Goal: Task Accomplishment & Management: Manage account settings

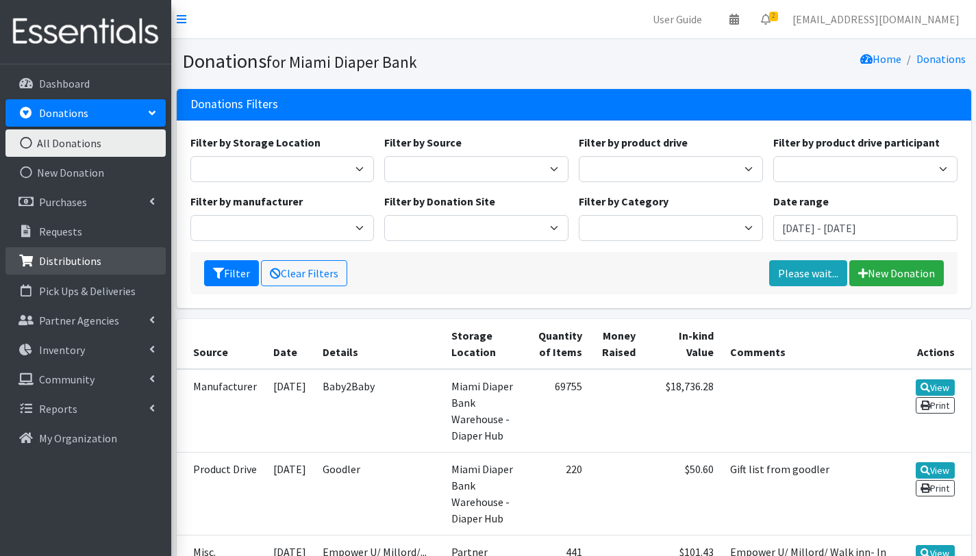
click at [90, 266] on p "Distributions" at bounding box center [70, 261] width 62 height 14
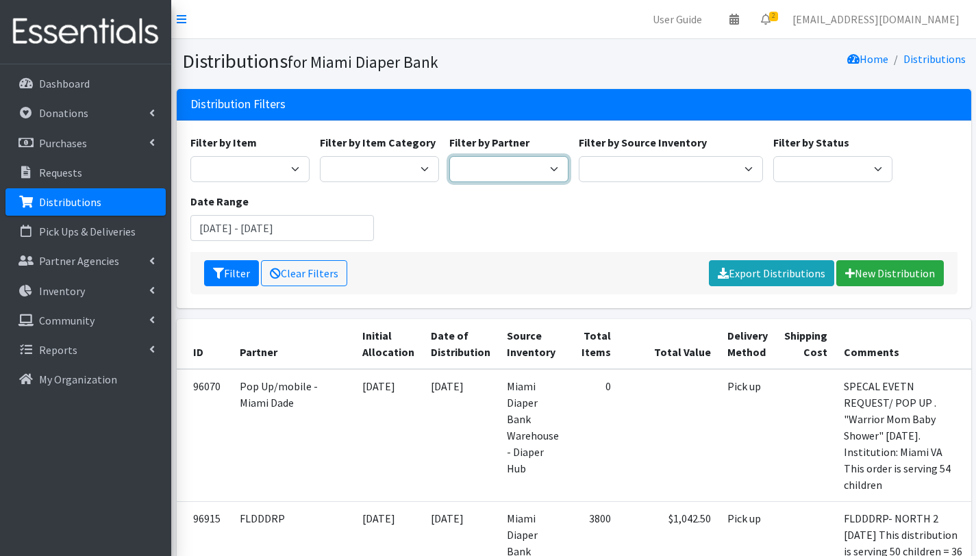
click at [517, 167] on select "305 Pink Pack A Safe Haven for Newborns Basic Needs Miami Belafonte TACOLCY Cen…" at bounding box center [508, 169] width 119 height 26
select select "2814"
click at [449, 156] on select "305 Pink Pack A Safe Haven for Newborns Basic Needs [GEOGRAPHIC_DATA] [GEOGRAPH…" at bounding box center [508, 169] width 119 height 26
click at [243, 280] on button "Filter" at bounding box center [231, 273] width 55 height 26
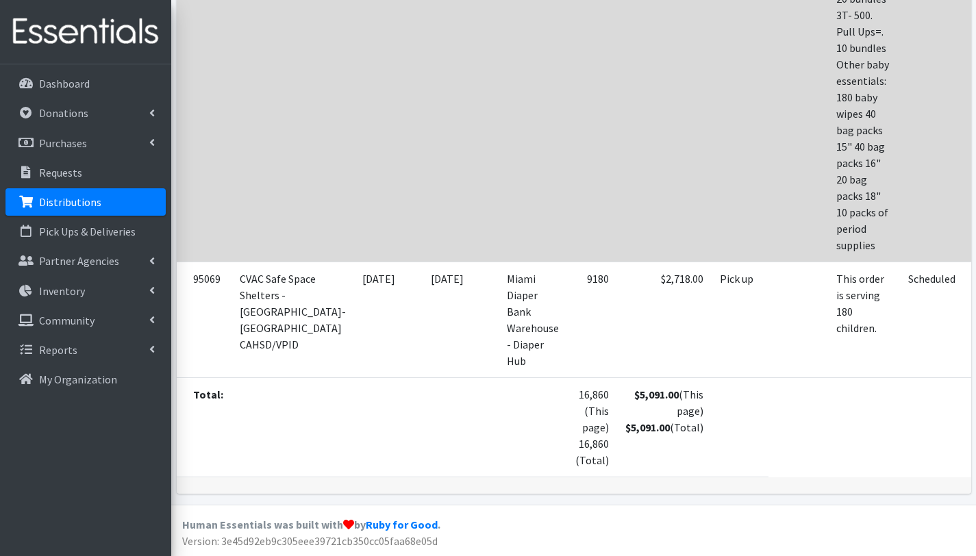
scroll to position [502, 0]
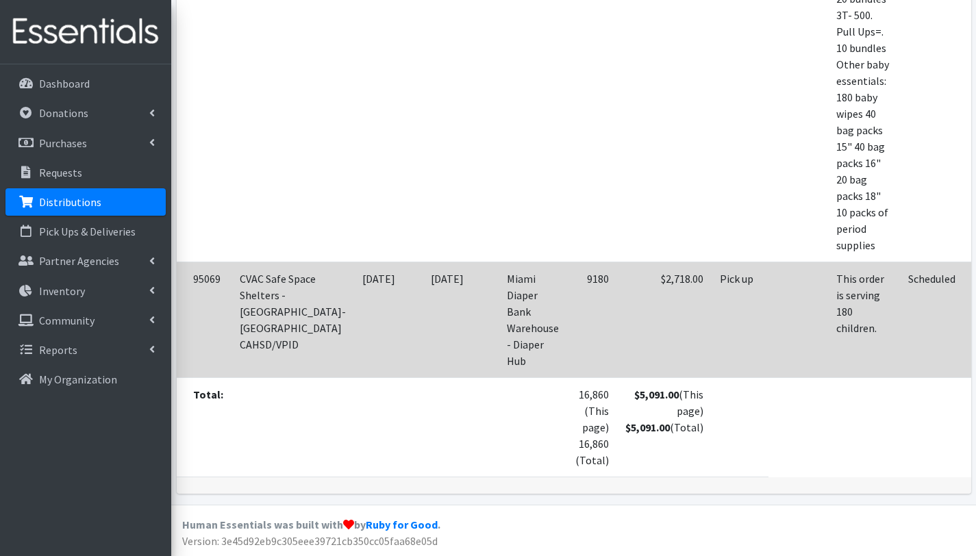
click at [617, 349] on td "$2,718.00" at bounding box center [664, 320] width 95 height 116
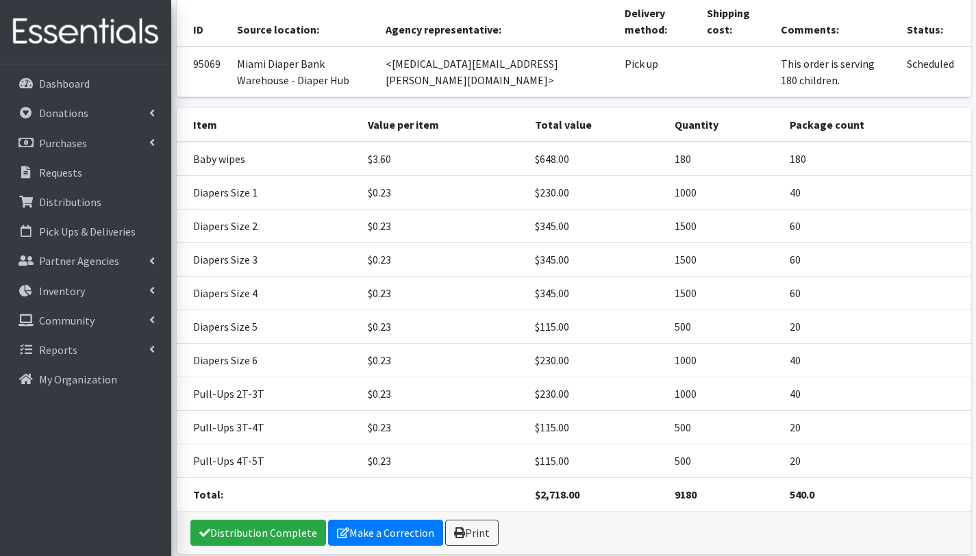
scroll to position [199, 0]
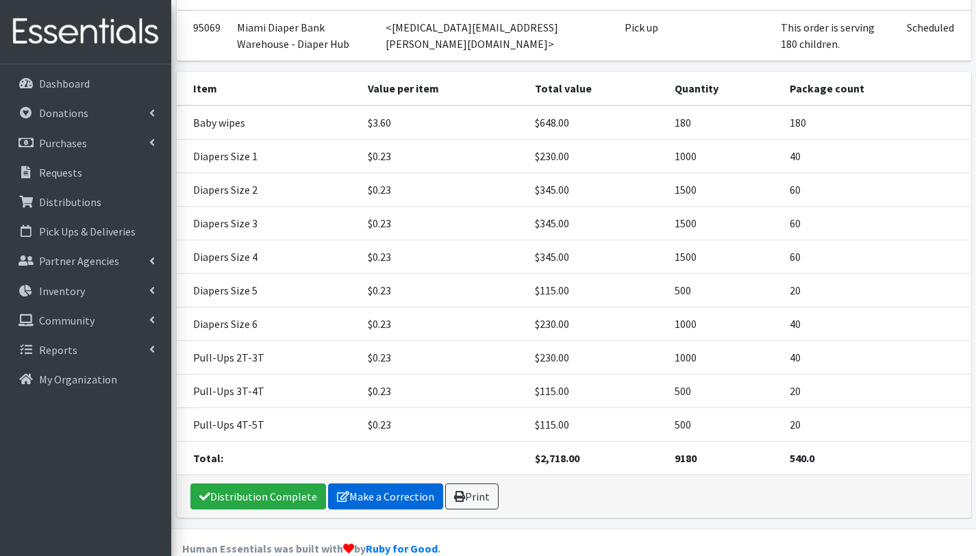
click at [377, 484] on link "Make a Correction" at bounding box center [385, 497] width 115 height 26
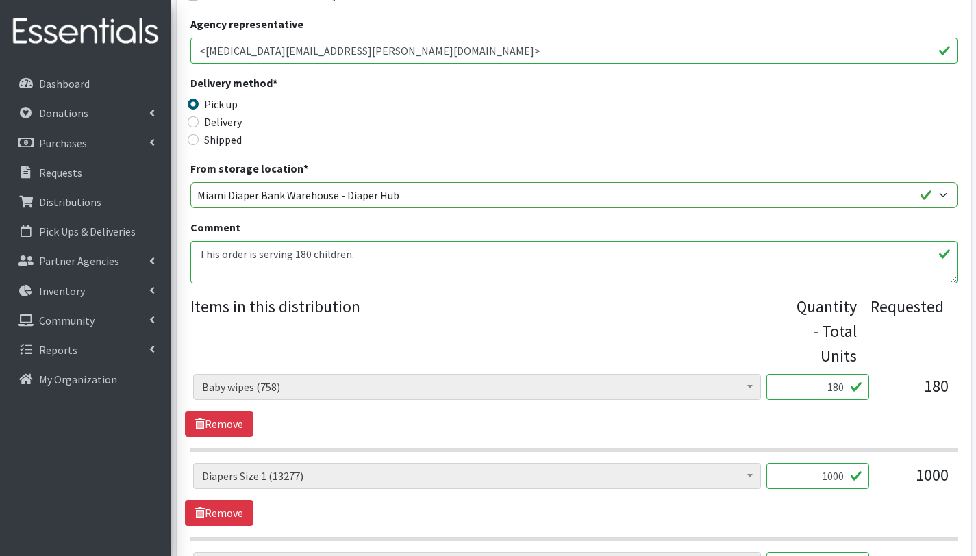
scroll to position [327, 0]
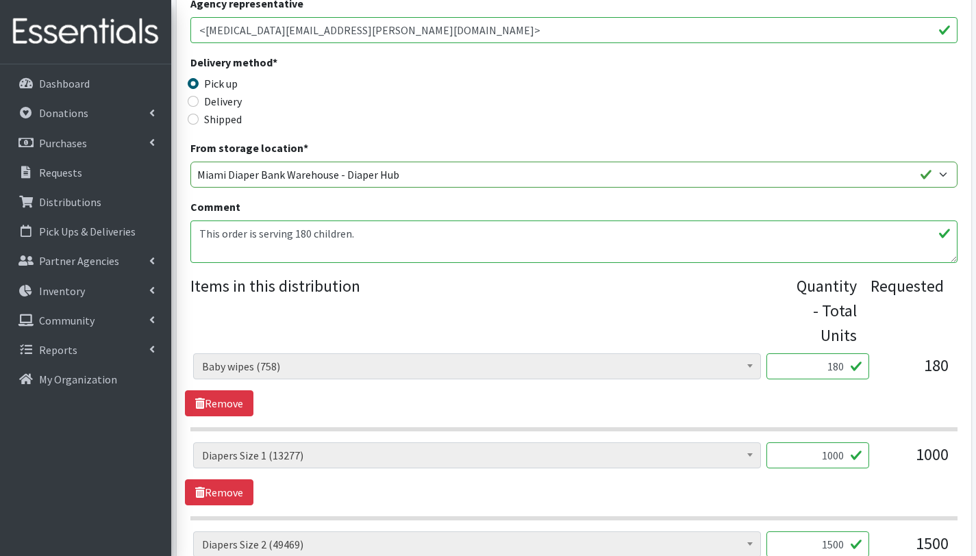
click at [241, 249] on textarea "This order is serving 180 children." at bounding box center [573, 242] width 767 height 42
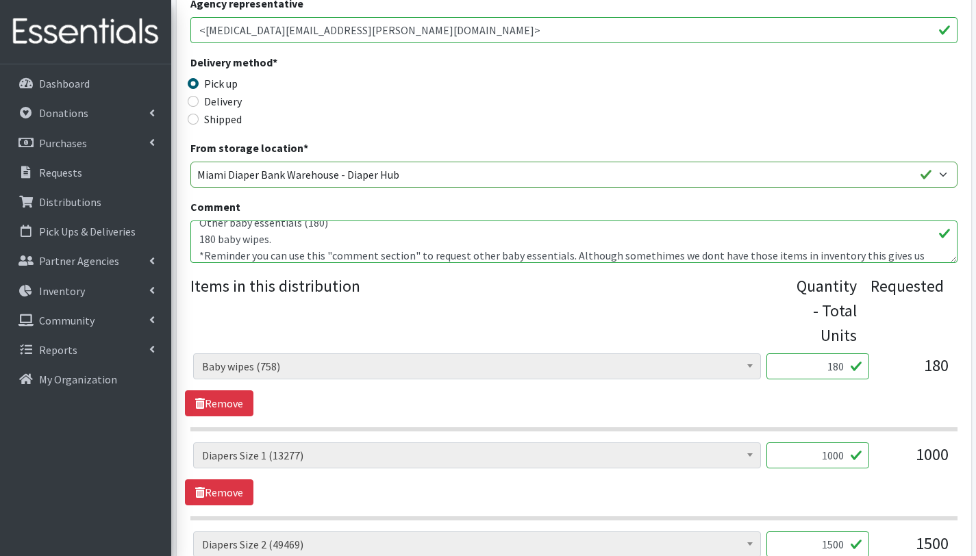
scroll to position [44, 0]
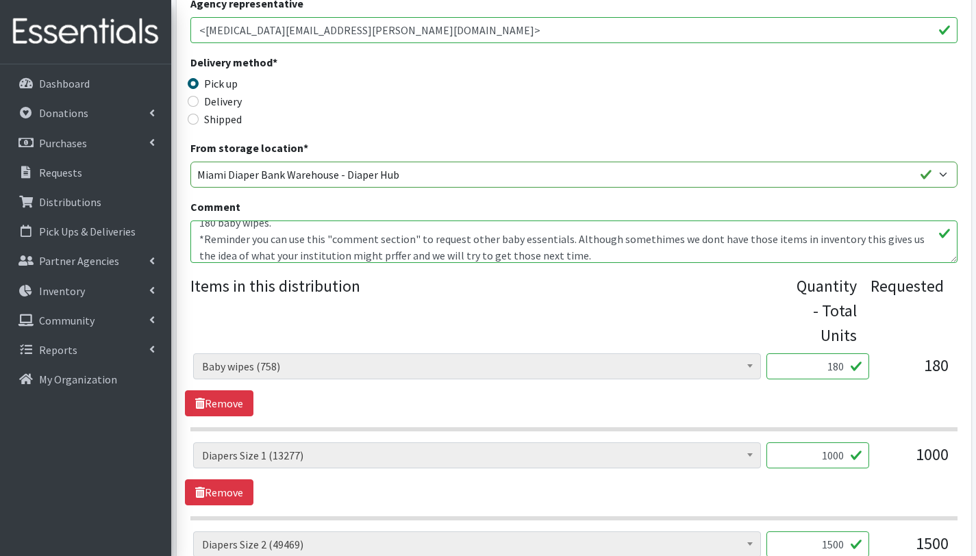
click at [370, 255] on textarea "This order is serving 180 children." at bounding box center [573, 242] width 767 height 42
click at [436, 247] on textarea "This order is serving 180 children." at bounding box center [573, 242] width 767 height 42
click at [639, 237] on textarea "This order is serving 180 children." at bounding box center [573, 242] width 767 height 42
click at [695, 238] on textarea "This order is serving 180 children." at bounding box center [573, 242] width 767 height 42
click at [695, 236] on textarea "This order is serving 180 children." at bounding box center [573, 242] width 767 height 42
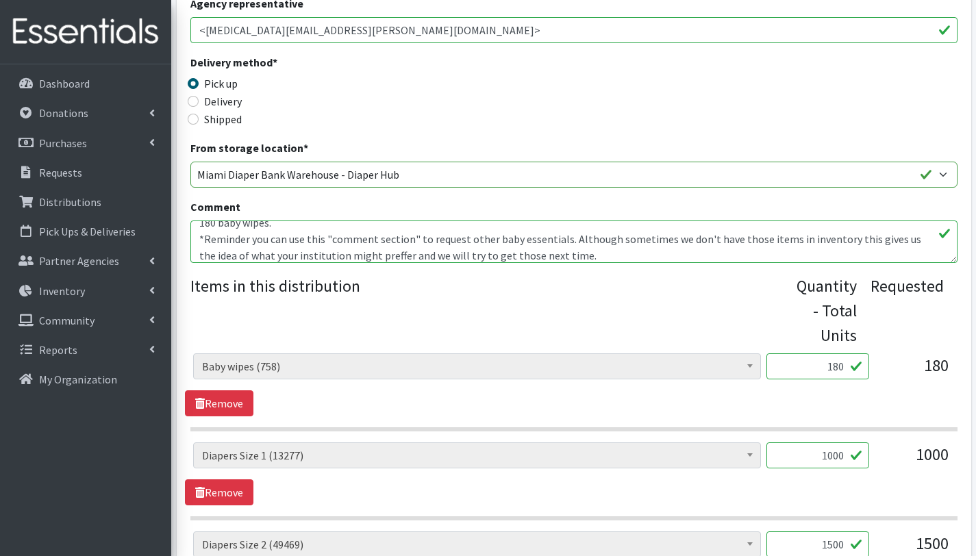
click at [372, 253] on textarea "This order is serving 180 children." at bounding box center [573, 242] width 767 height 42
drag, startPoint x: 572, startPoint y: 256, endPoint x: 191, endPoint y: 241, distance: 381.2
click at [191, 241] on textarea "This order is serving 180 children." at bounding box center [573, 242] width 767 height 42
paste textarea "Reminder: You may use the comment section to request other baby essentials. Whi…"
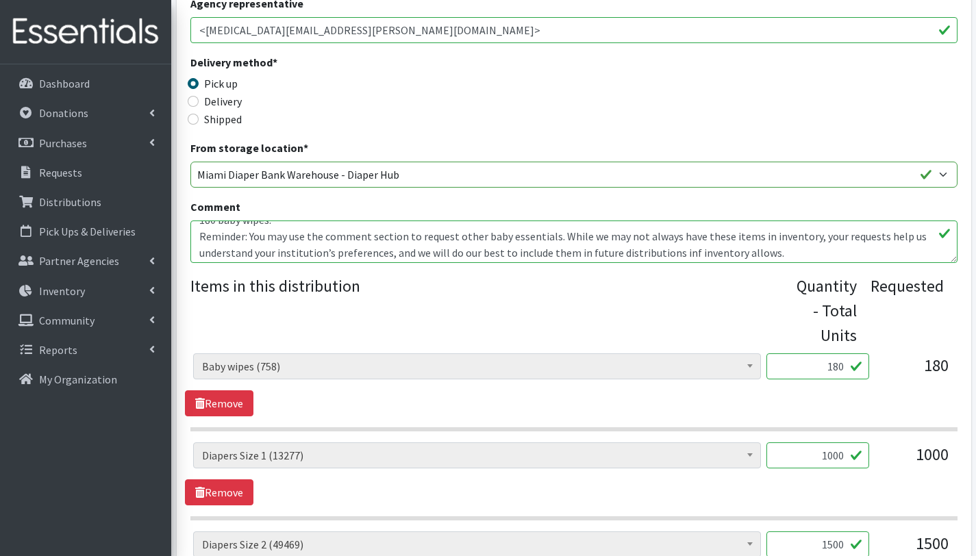
click at [682, 250] on textarea "This order is serving 180 children." at bounding box center [573, 242] width 767 height 42
click at [808, 249] on textarea "This order is serving 180 children." at bounding box center [573, 242] width 767 height 42
click at [199, 236] on textarea "This order is serving 180 children." at bounding box center [573, 242] width 767 height 42
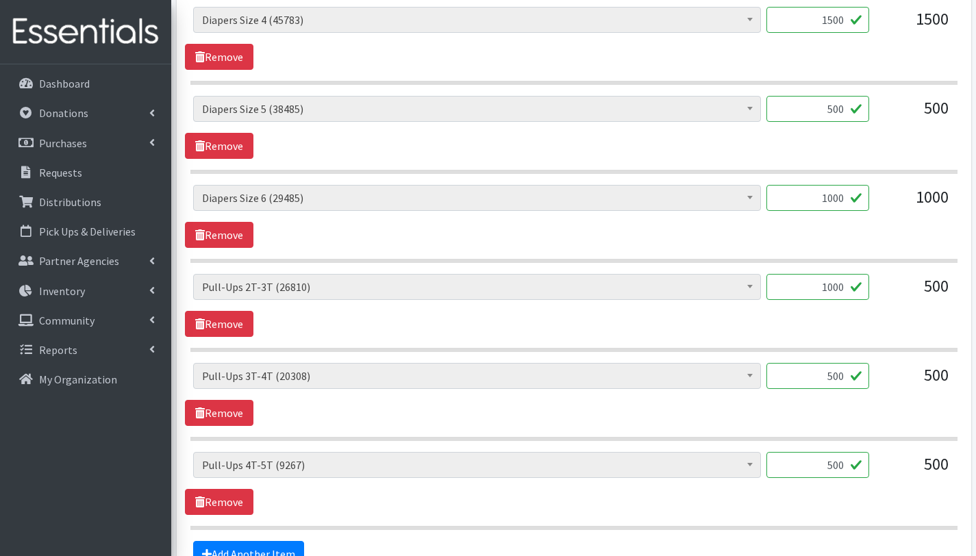
scroll to position [1180, 0]
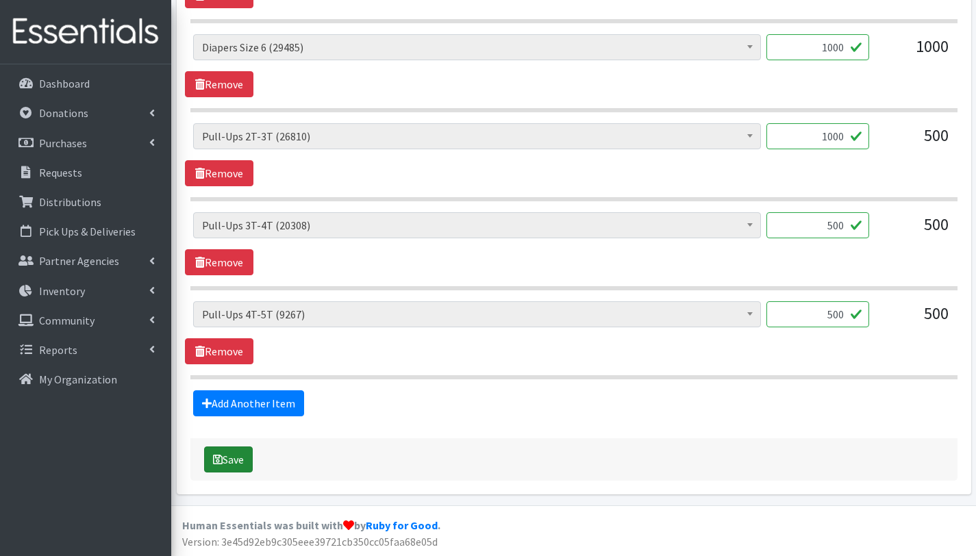
type textarea "This order is serving 180 children. Other baby essentials (180) 180 baby wipes.…"
click at [243, 462] on button "Save" at bounding box center [228, 460] width 49 height 26
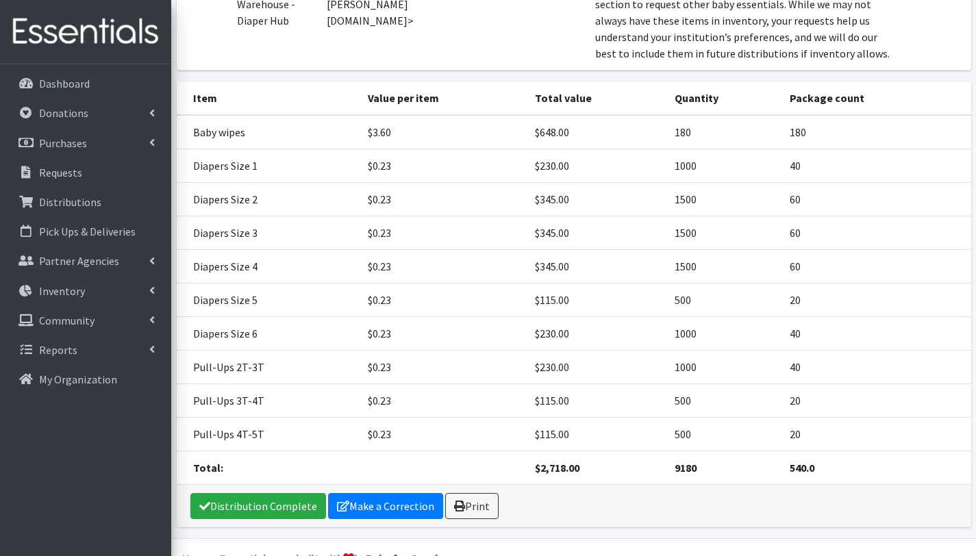
scroll to position [372, 0]
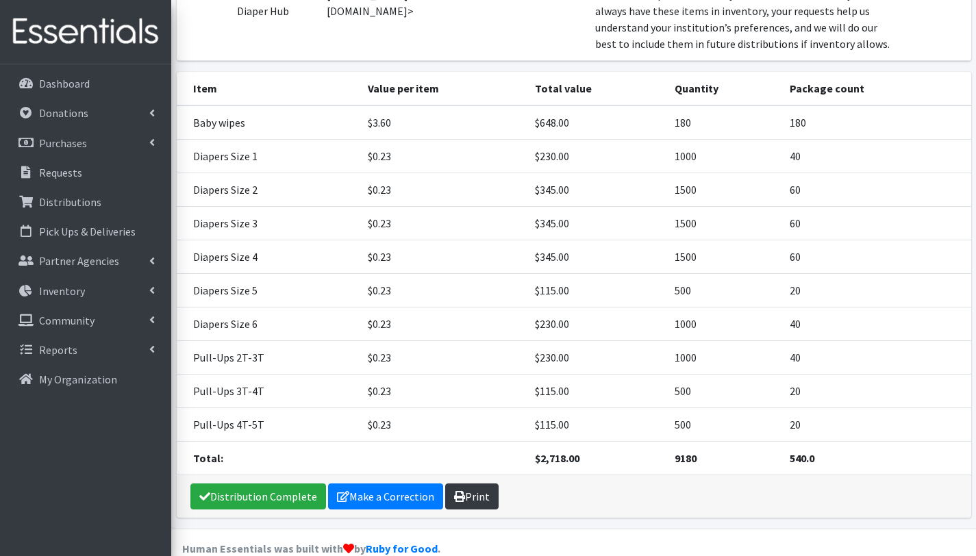
click at [484, 484] on link "Print" at bounding box center [471, 497] width 53 height 26
click at [66, 206] on p "Distributions" at bounding box center [70, 202] width 62 height 14
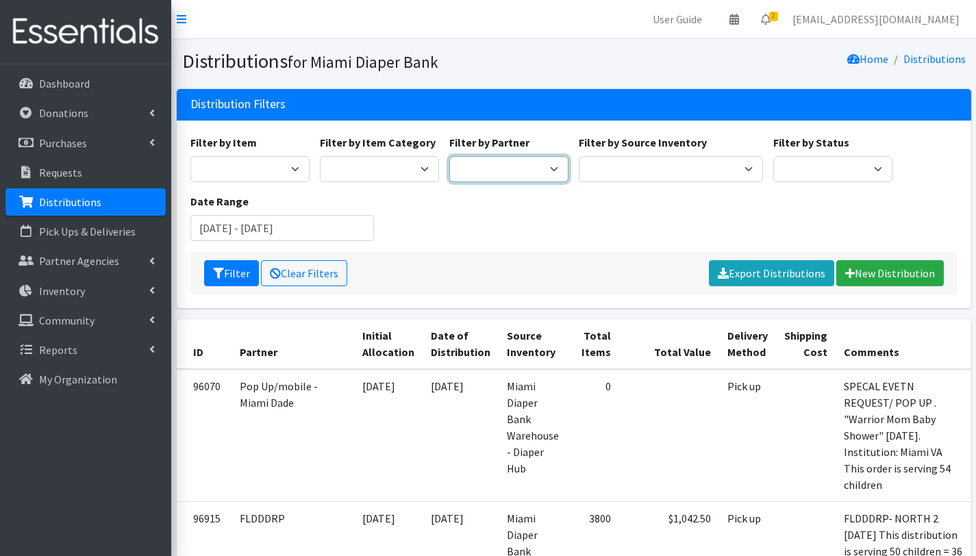
click at [498, 166] on select "305 Pink Pack A Safe Haven for Newborns Basic Needs [GEOGRAPHIC_DATA] [GEOGRAPH…" at bounding box center [508, 169] width 119 height 26
select select "2812"
click at [449, 156] on select "305 Pink Pack A Safe Haven for Newborns Basic Needs [GEOGRAPHIC_DATA] [GEOGRAPH…" at bounding box center [508, 169] width 119 height 26
click at [234, 272] on button "Filter" at bounding box center [231, 273] width 55 height 26
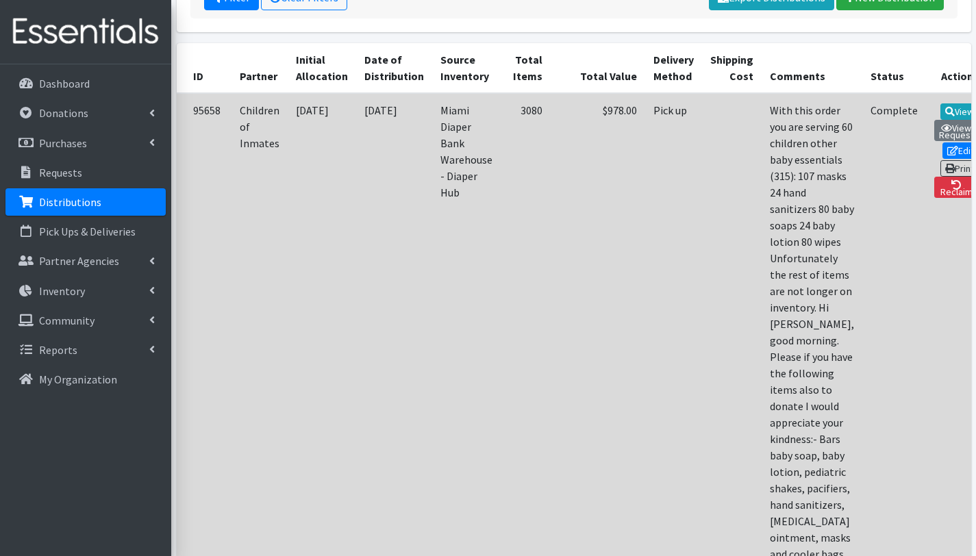
scroll to position [308, 0]
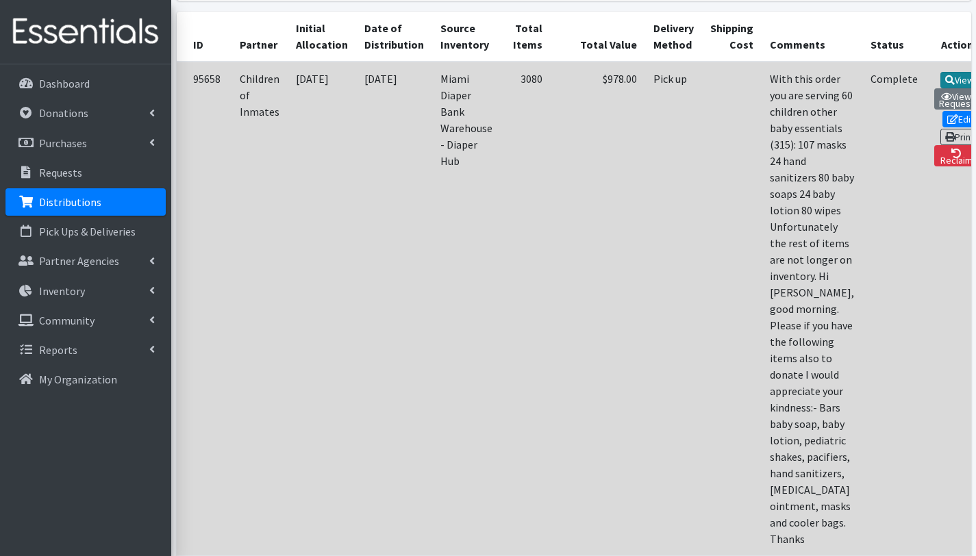
click at [945, 76] on icon at bounding box center [950, 80] width 10 height 10
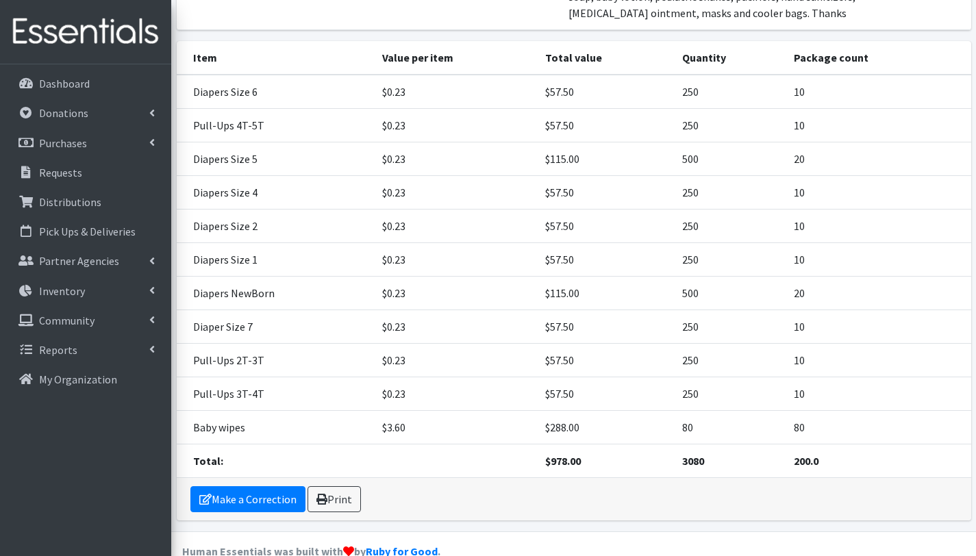
scroll to position [308, 0]
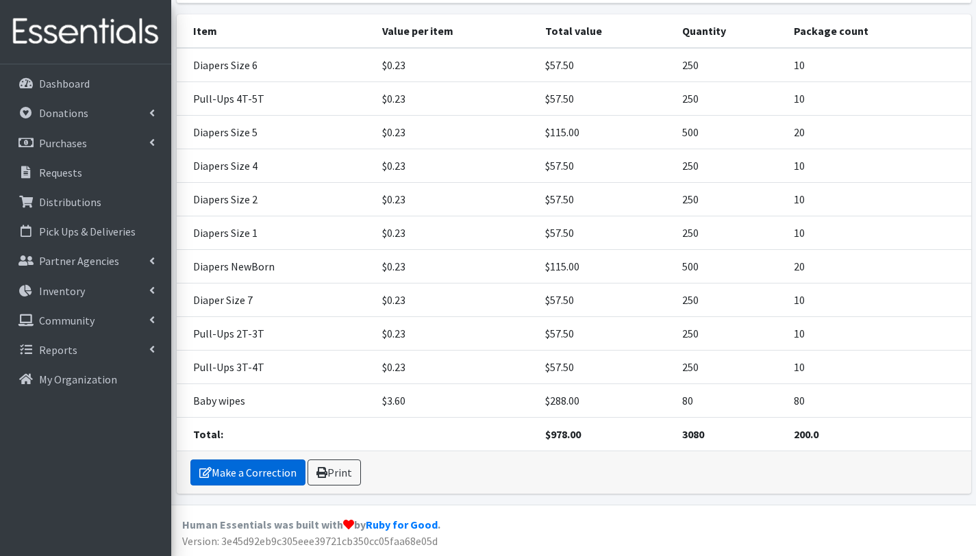
click at [264, 471] on link "Make a Correction" at bounding box center [247, 473] width 115 height 26
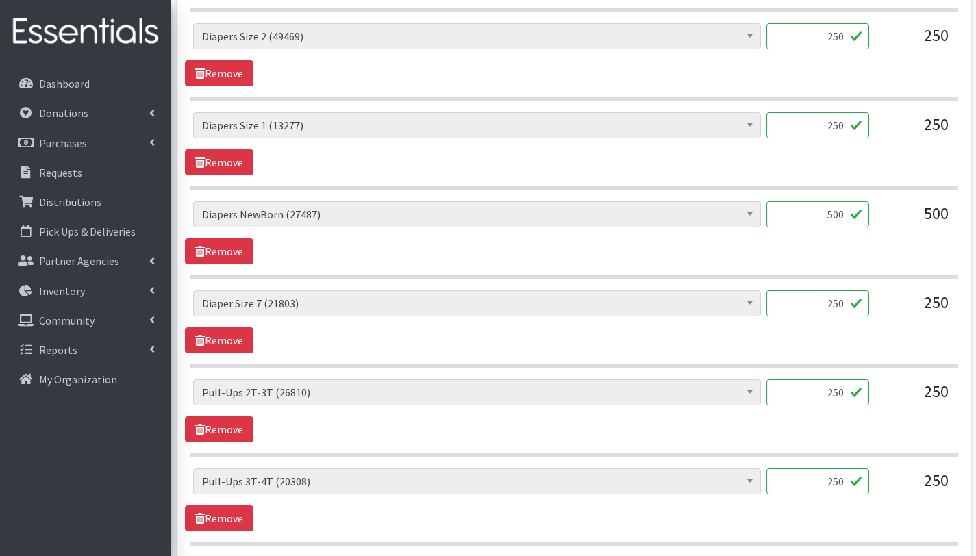
scroll to position [1269, 0]
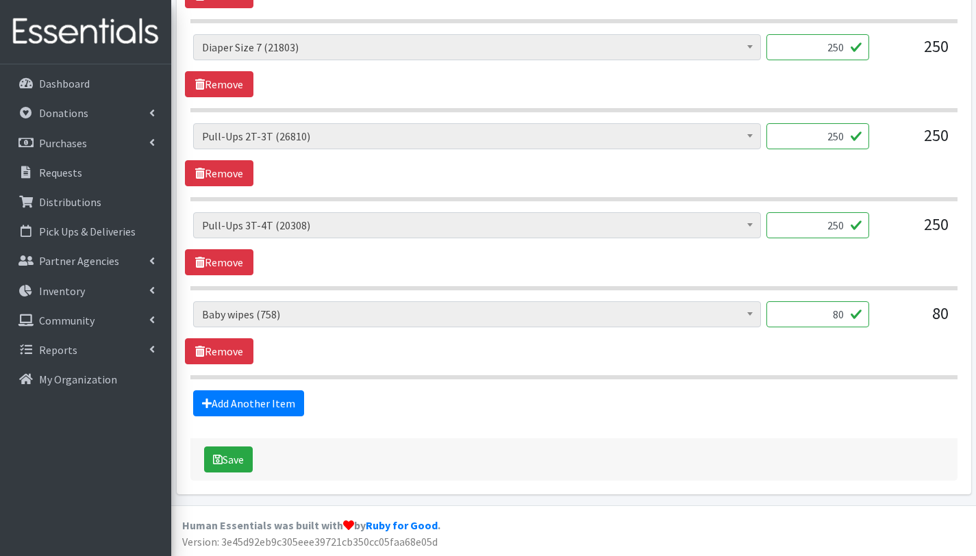
click at [838, 314] on input "80" at bounding box center [818, 314] width 103 height 26
type input "60"
click at [770, 377] on hr at bounding box center [573, 377] width 767 height 4
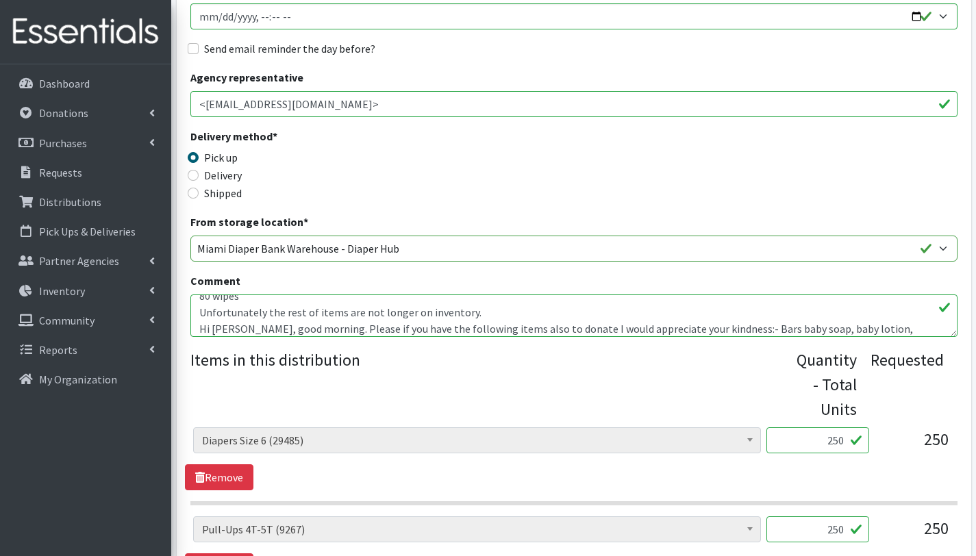
scroll to position [132, 0]
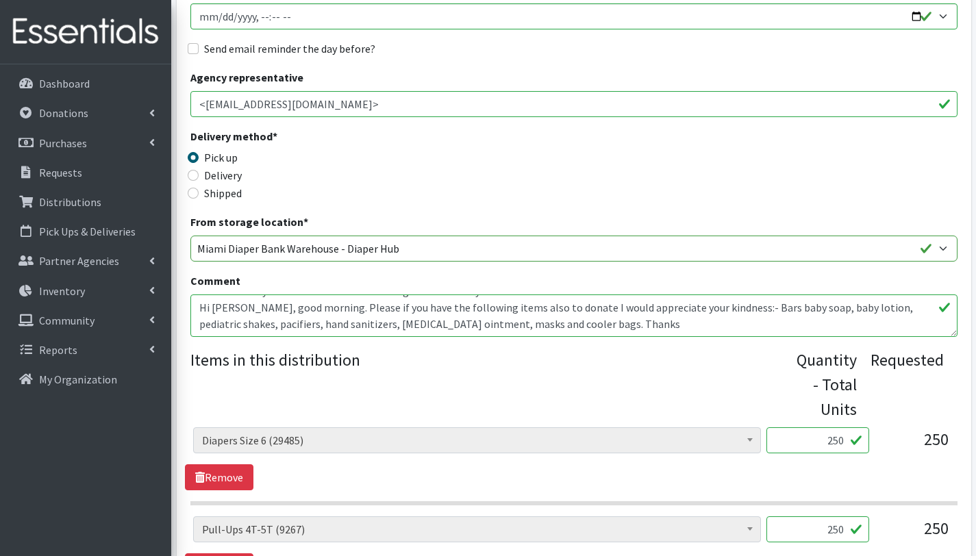
drag, startPoint x: 298, startPoint y: 310, endPoint x: 630, endPoint y: 336, distance: 333.2
click at [630, 336] on textarea "With this order you are serving 60 children other baby essentials (315): 107 ma…" at bounding box center [573, 316] width 767 height 42
click at [68, 206] on p "Distributions" at bounding box center [70, 202] width 62 height 14
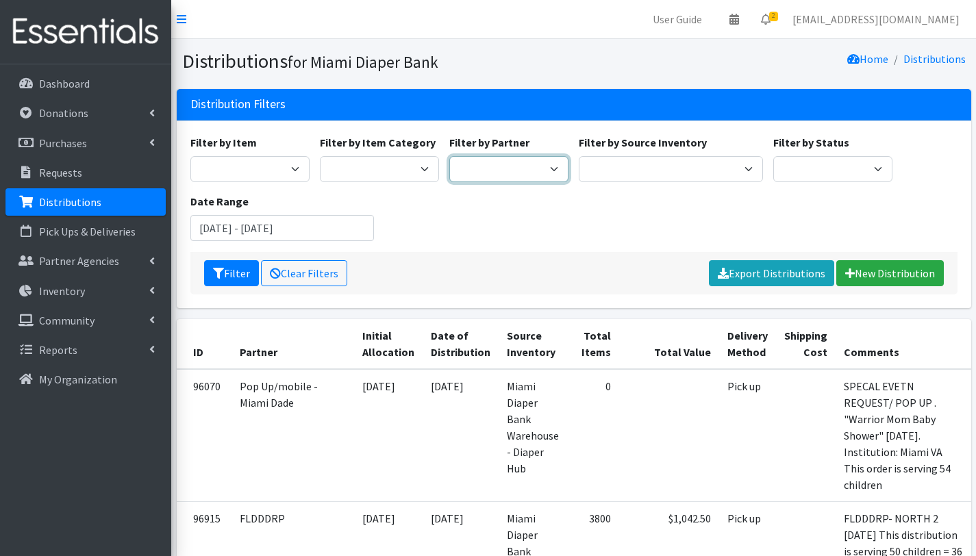
click at [487, 171] on select "305 Pink Pack A Safe Haven for Newborns Basic Needs Miami Belafonte TACOLCY Cen…" at bounding box center [508, 169] width 119 height 26
select select "6973"
click at [449, 156] on select "305 Pink Pack A Safe Haven for Newborns Basic Needs Miami Belafonte TACOLCY Cen…" at bounding box center [508, 169] width 119 height 26
click at [228, 269] on button "Filter" at bounding box center [231, 273] width 55 height 26
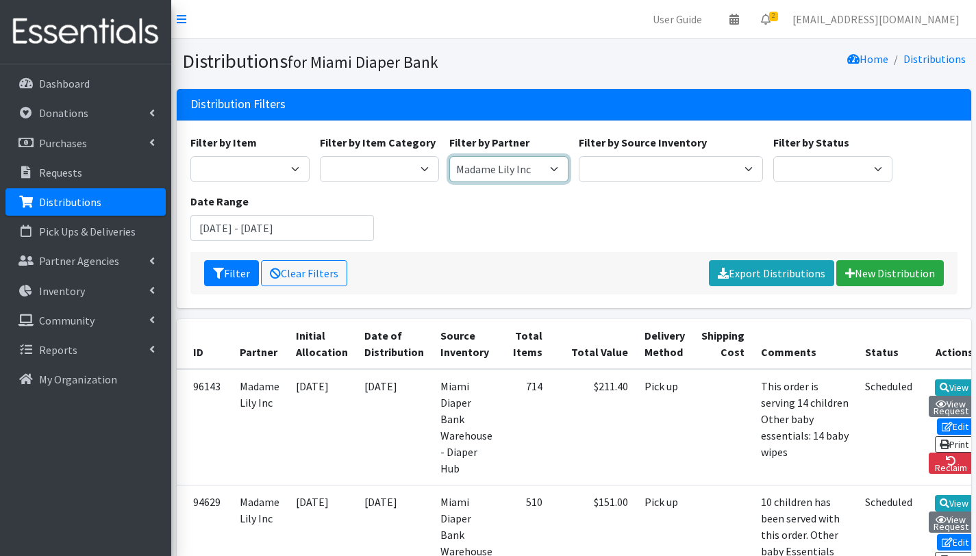
click at [545, 168] on select "305 Pink Pack A Safe Haven for Newborns Basic Needs [GEOGRAPHIC_DATA] [GEOGRAPH…" at bounding box center [508, 169] width 119 height 26
select select "2872"
click at [449, 156] on select "305 Pink Pack A Safe Haven for Newborns Basic Needs [GEOGRAPHIC_DATA] [GEOGRAPH…" at bounding box center [508, 169] width 119 height 26
click at [245, 274] on button "Filter" at bounding box center [231, 273] width 55 height 26
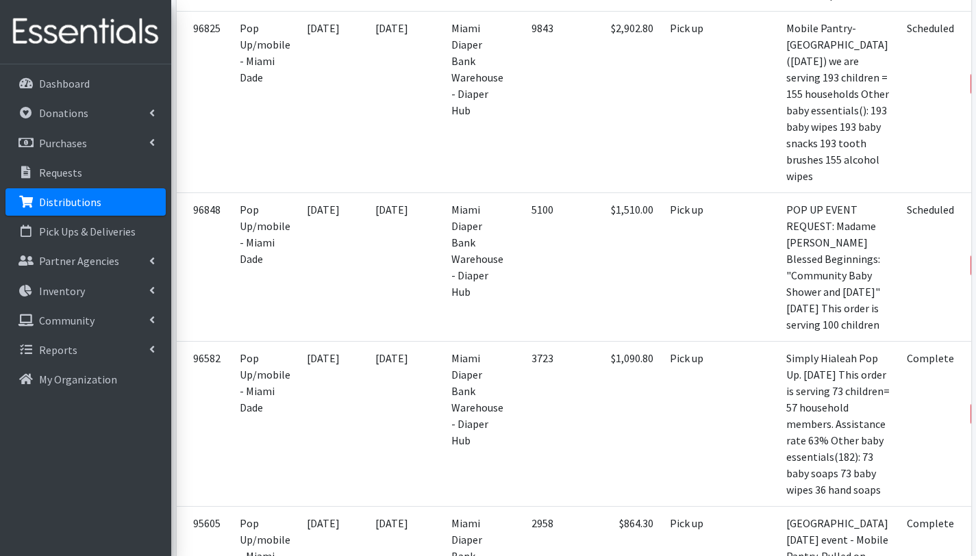
scroll to position [955, 0]
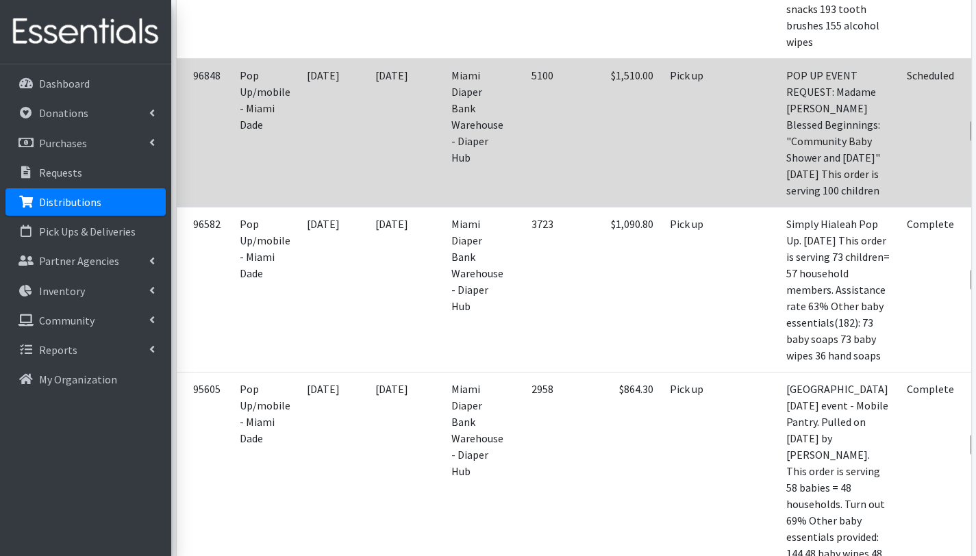
click at [974, 121] on link "Print" at bounding box center [993, 112] width 39 height 16
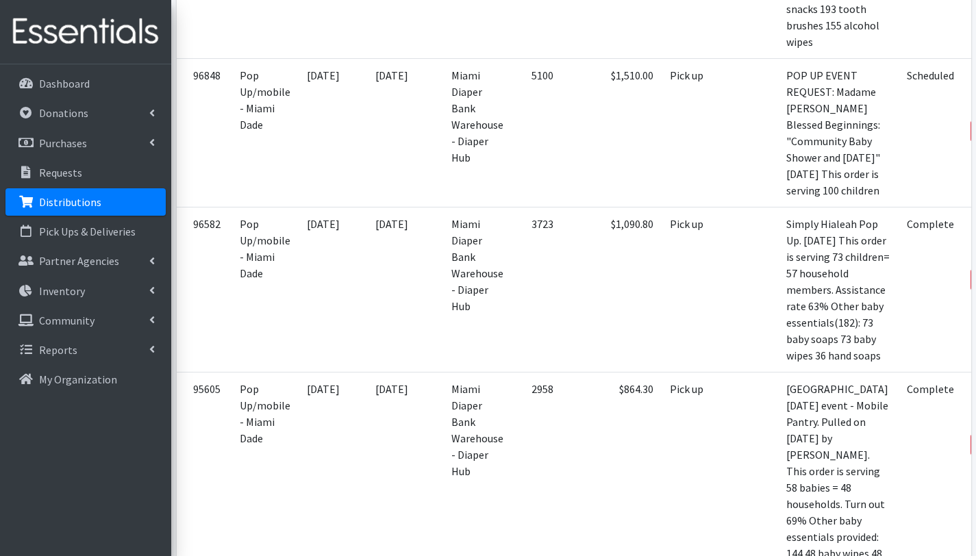
select select "2812"
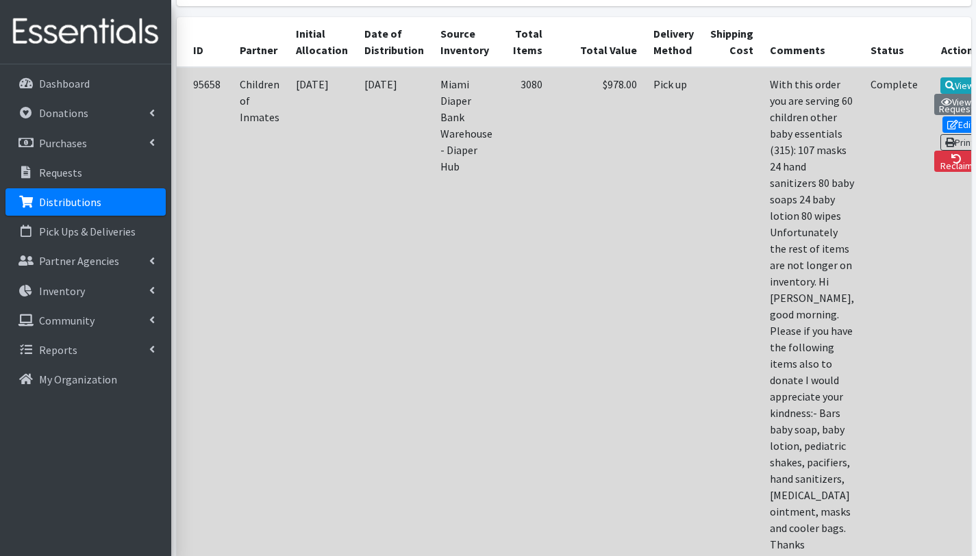
scroll to position [302, 0]
click at [943, 118] on link "Edit" at bounding box center [961, 124] width 37 height 16
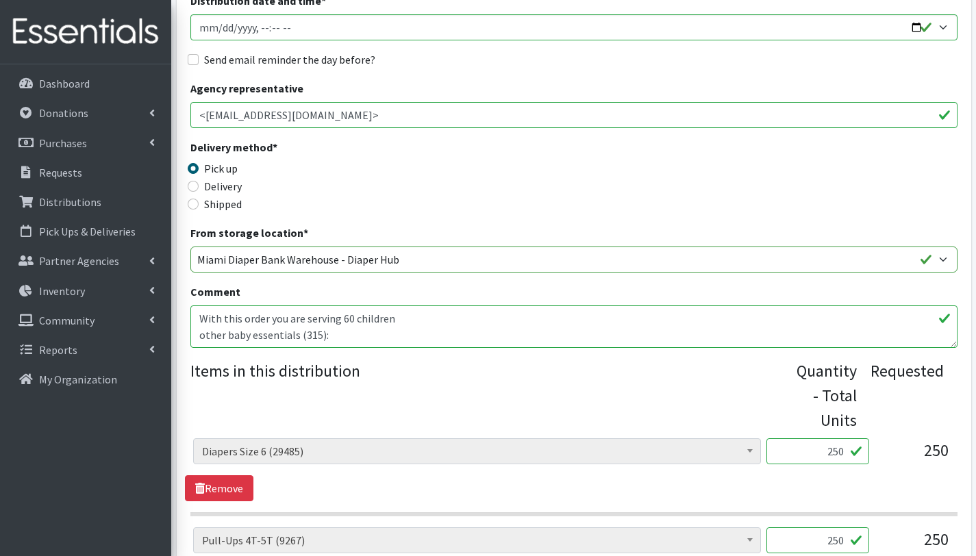
scroll to position [244, 0]
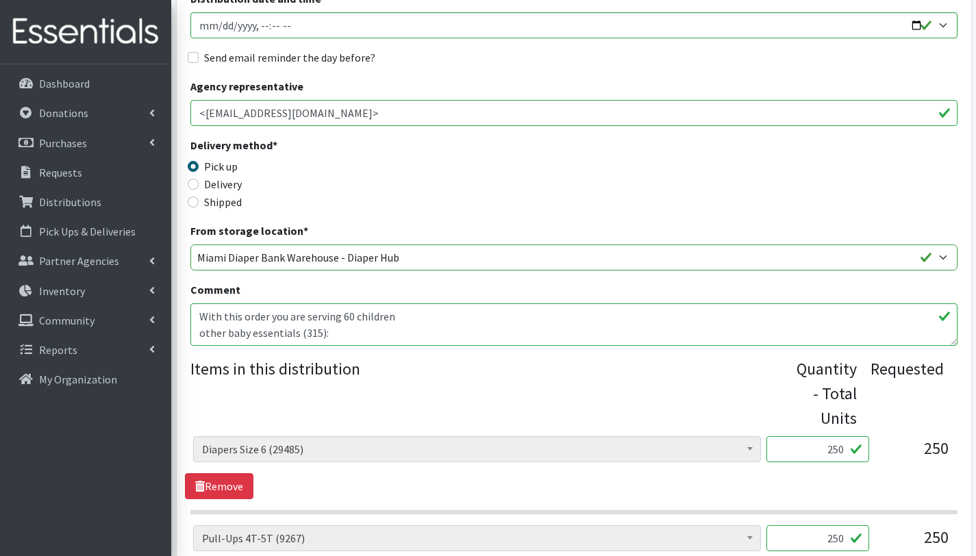
click at [354, 335] on textarea "With this order you are serving 60 children other baby essentials (315): 107 ma…" at bounding box center [573, 324] width 767 height 42
click at [208, 313] on textarea "With this order you are serving 60 children other baby essentials (315): 107 ma…" at bounding box center [573, 324] width 767 height 42
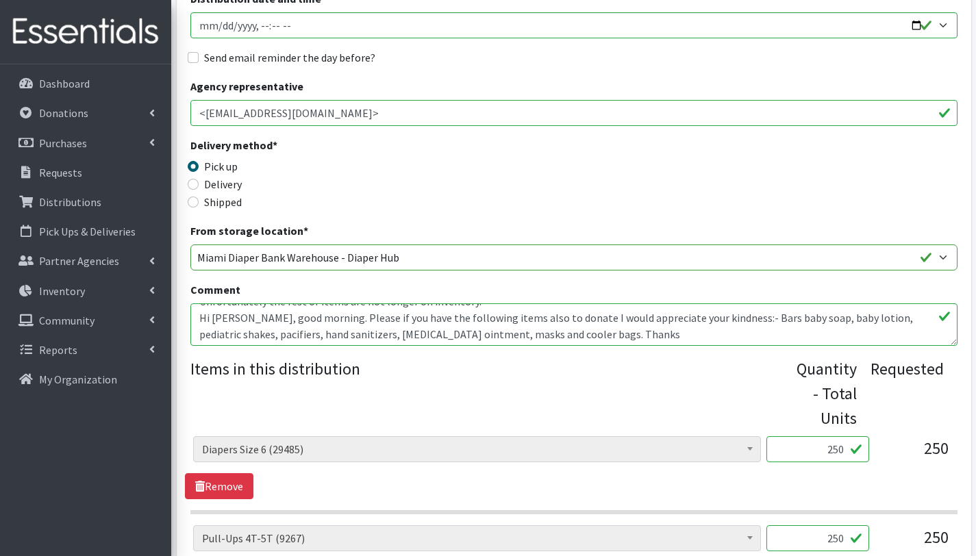
scroll to position [148, 0]
drag, startPoint x: 853, startPoint y: 318, endPoint x: 234, endPoint y: 336, distance: 618.9
click at [234, 336] on textarea "With this order you are serving 60 children other baby essentials (315): 107 ma…" at bounding box center [573, 324] width 767 height 42
drag, startPoint x: 198, startPoint y: 333, endPoint x: 343, endPoint y: 330, distance: 144.6
click at [343, 330] on textarea "With this order you are serving 60 children other baby essentials (315): 107 ma…" at bounding box center [573, 324] width 767 height 42
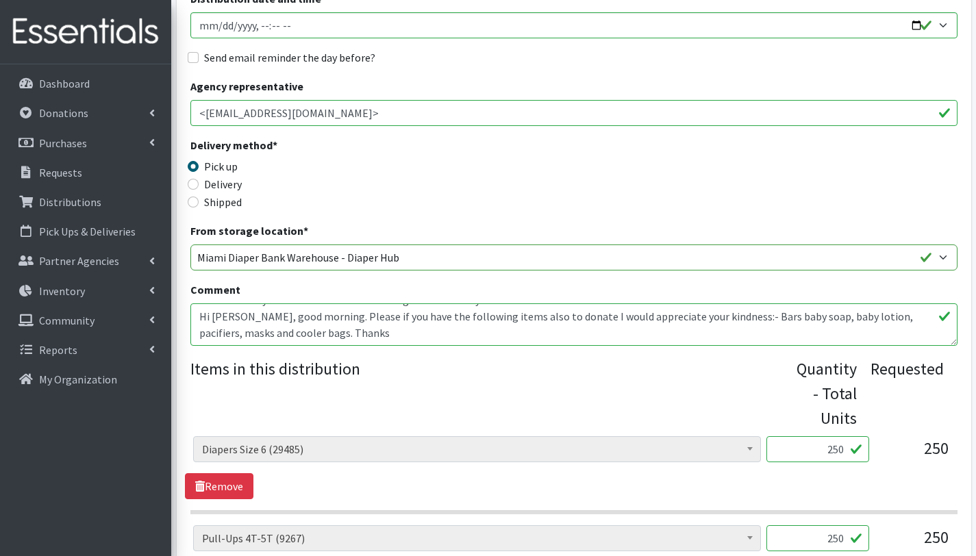
click at [351, 327] on textarea "With this order you are serving 60 children other baby essentials (315): 107 ma…" at bounding box center [573, 324] width 767 height 42
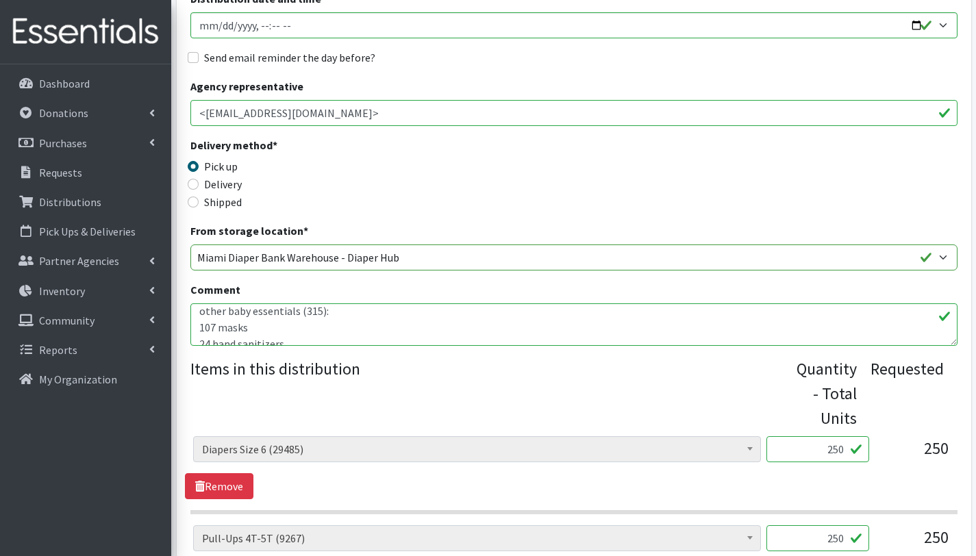
scroll to position [23, 0]
drag, startPoint x: 275, startPoint y: 330, endPoint x: 193, endPoint y: 330, distance: 82.2
click at [193, 330] on textarea "With this order you are serving 60 children other baby essentials (315): 107 ma…" at bounding box center [573, 324] width 767 height 42
drag, startPoint x: 303, startPoint y: 325, endPoint x: 317, endPoint y: 327, distance: 14.5
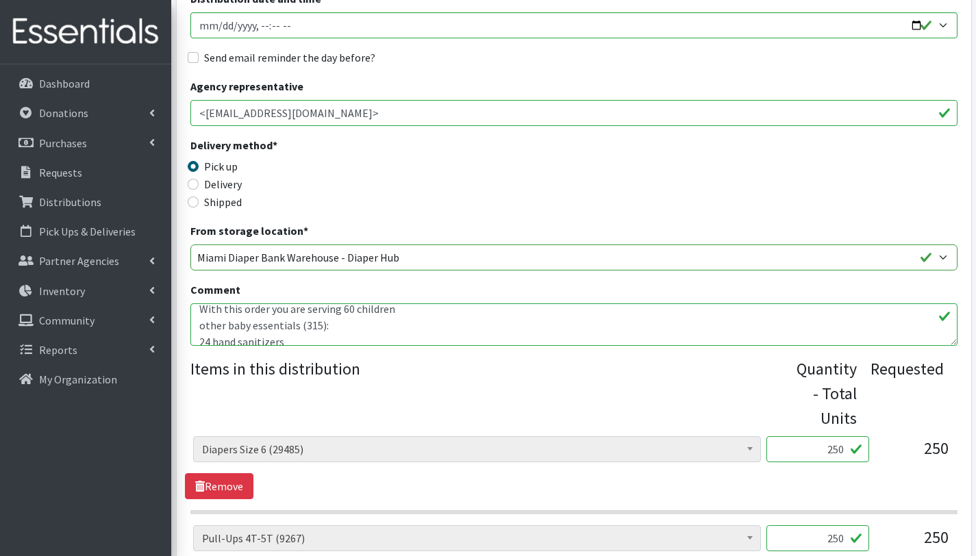
click at [317, 327] on textarea "With this order you are serving 60 children other baby essentials (315): 107 ma…" at bounding box center [573, 324] width 767 height 42
click at [382, 326] on textarea "With this order you are serving 60 children other baby essentials (315): 107 ma…" at bounding box center [573, 324] width 767 height 42
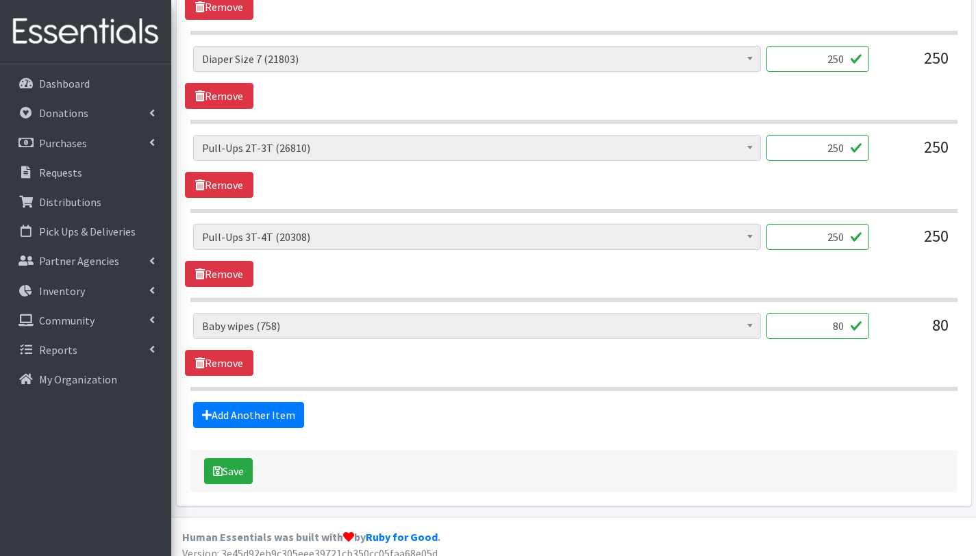
scroll to position [1269, 0]
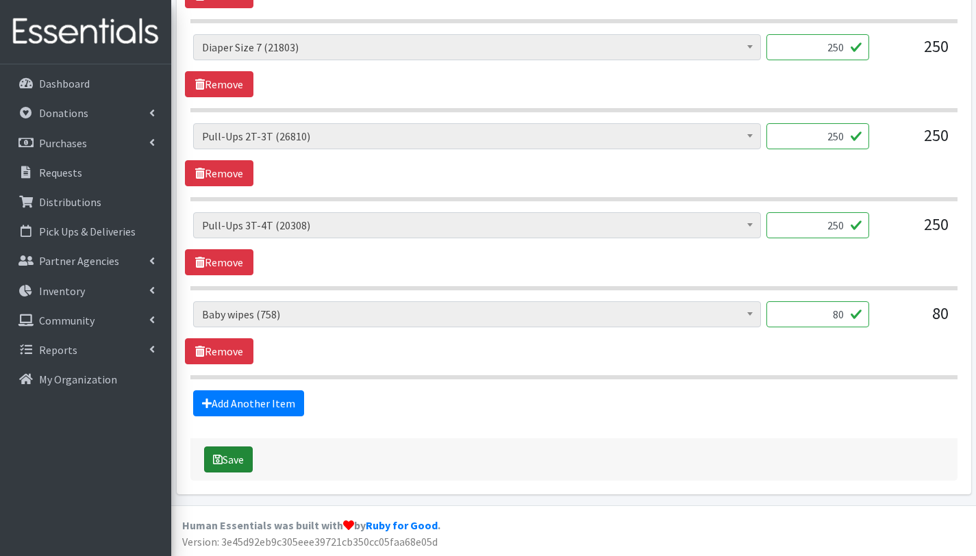
type textarea "With this order you are serving 60 children other baby essentials (116): 24 han…"
click at [232, 458] on button "Save" at bounding box center [228, 460] width 49 height 26
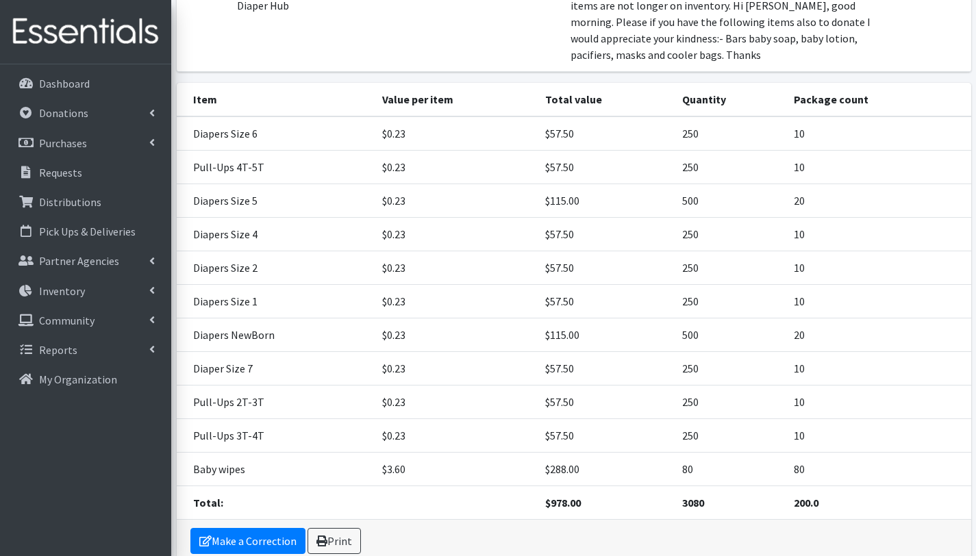
scroll to position [331, 0]
click at [337, 539] on link "Print" at bounding box center [334, 541] width 53 height 26
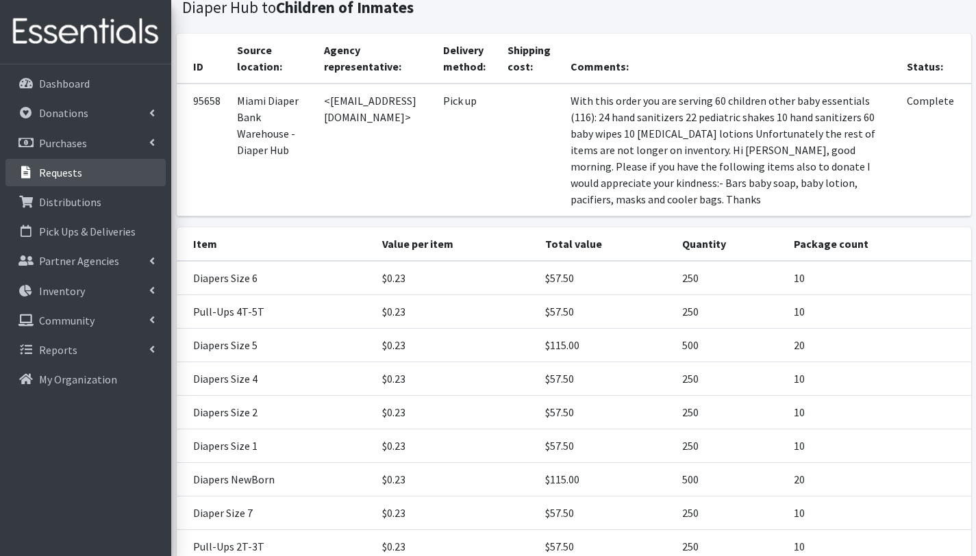
scroll to position [0, 0]
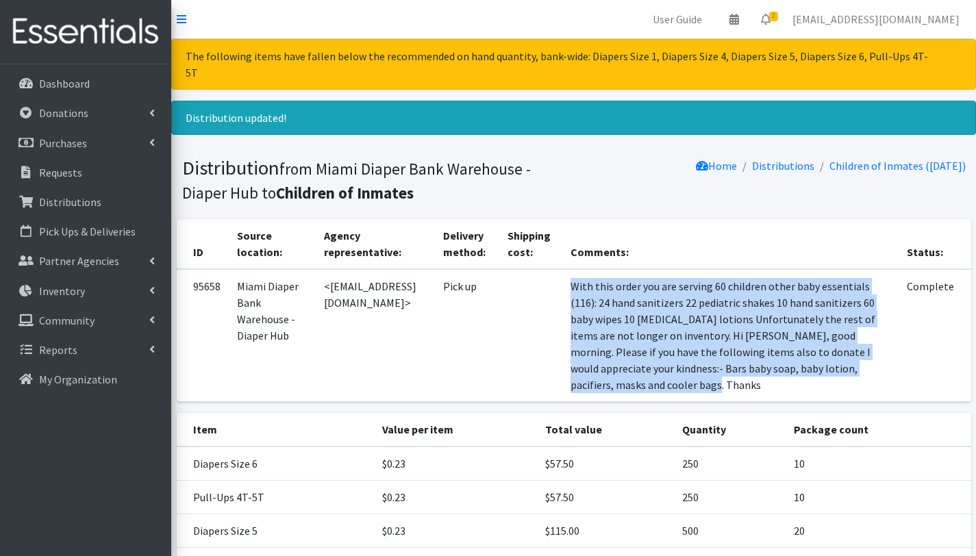
drag, startPoint x: 621, startPoint y: 269, endPoint x: 695, endPoint y: 381, distance: 133.6
click at [695, 381] on td "With this order you are serving 60 children other baby essentials (116): 24 han…" at bounding box center [730, 335] width 336 height 133
copy td "With this order you are serving 60 children other baby essentials (116): 24 han…"
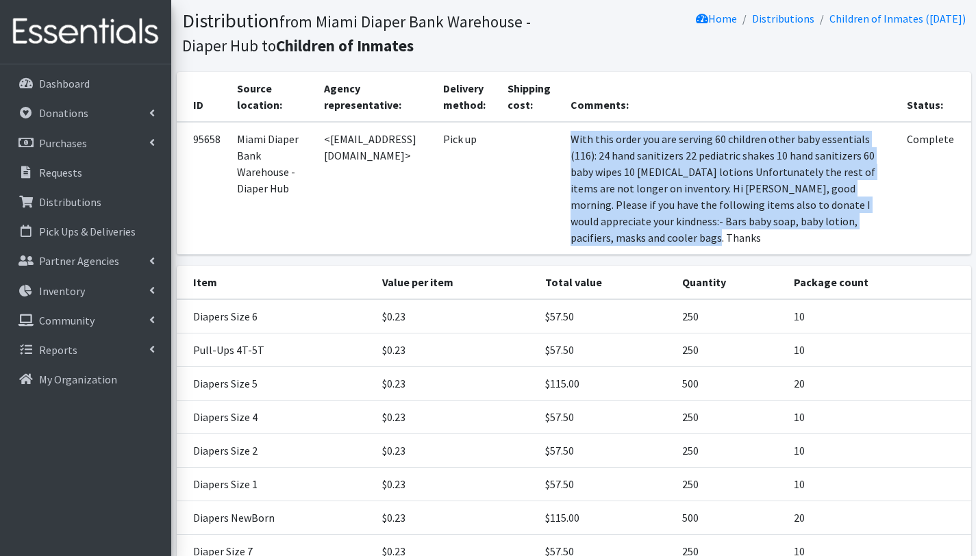
scroll to position [399, 0]
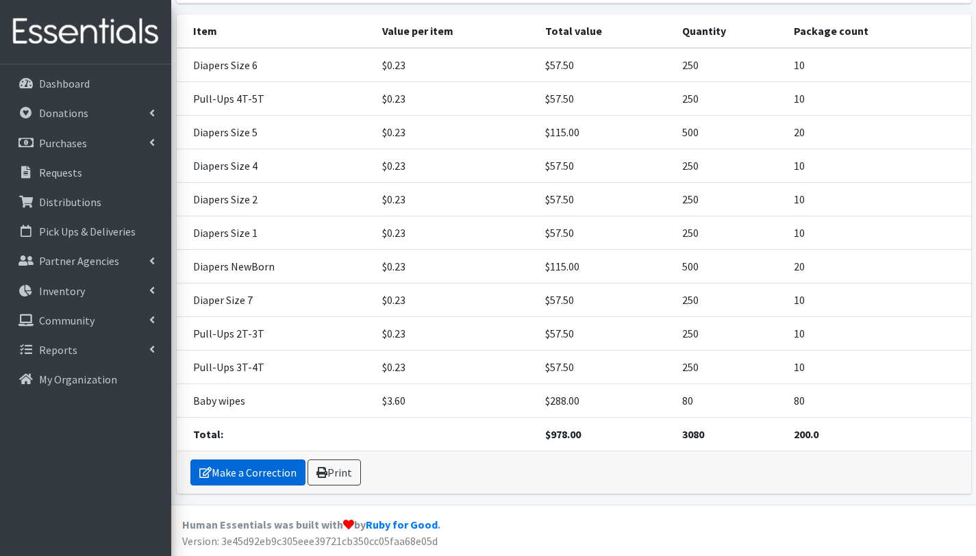
click at [264, 472] on link "Make a Correction" at bounding box center [247, 473] width 115 height 26
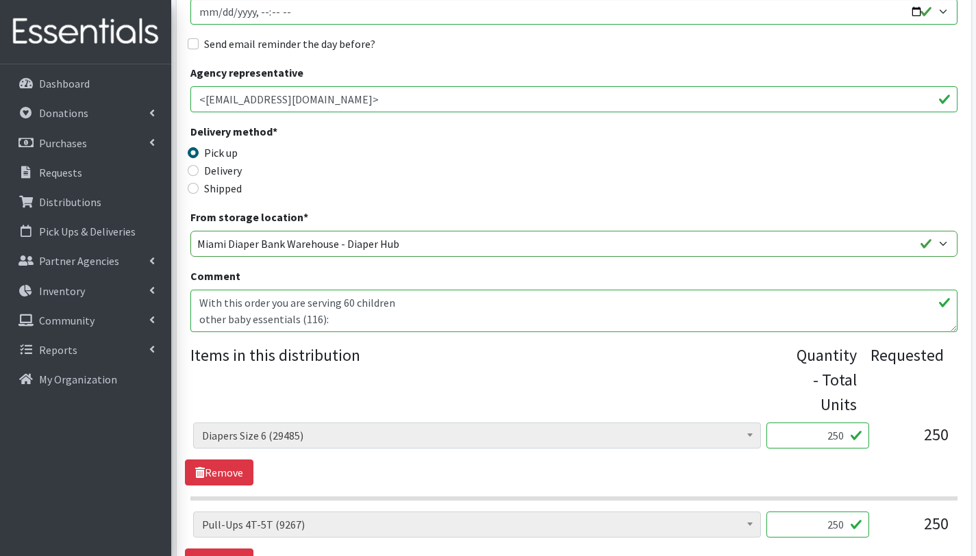
scroll to position [132, 0]
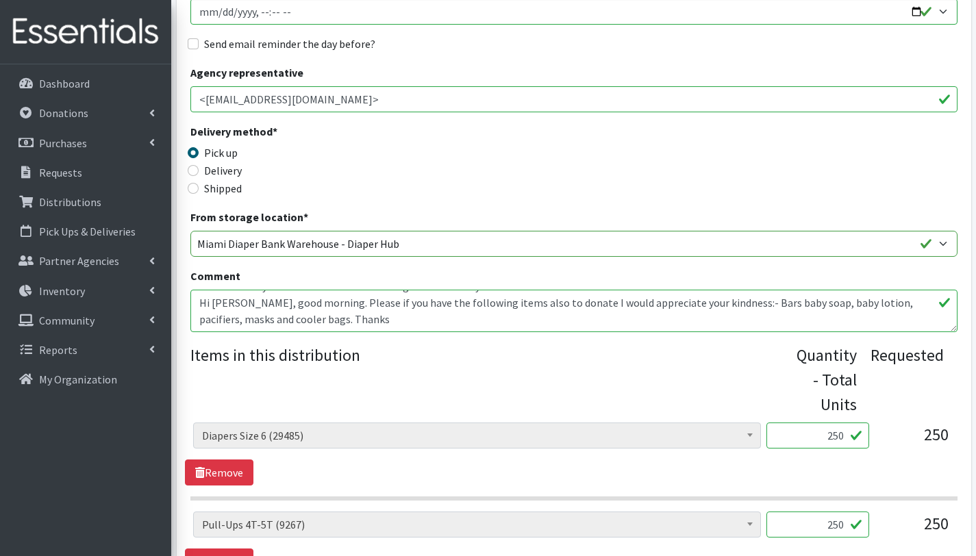
drag, startPoint x: 197, startPoint y: 301, endPoint x: 547, endPoint y: 369, distance: 356.7
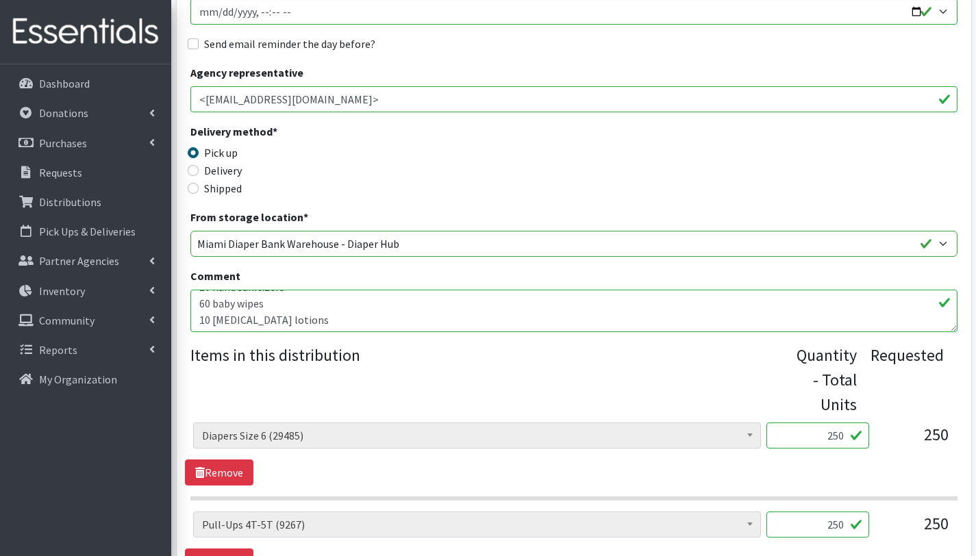
scroll to position [83, 0]
click at [349, 324] on textarea "With this order you are serving 60 children other baby essentials (116): 24 han…" at bounding box center [573, 311] width 767 height 42
drag, startPoint x: 488, startPoint y: 312, endPoint x: 143, endPoint y: 260, distance: 348.6
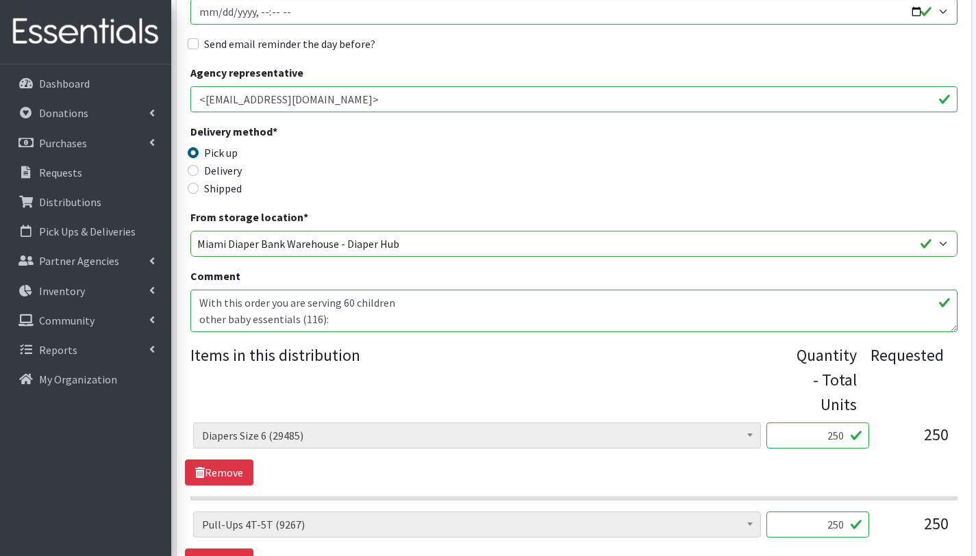
paste textarea ". Other Baby Essentials (116 total): 24 hand sanitizers 22 pediatric shakes 10 …"
click at [198, 319] on textarea "With this order you are serving 60 children other baby essentials (116): 24 han…" at bounding box center [573, 311] width 767 height 42
click at [199, 314] on textarea "With this order you are serving 60 children other baby essentials (116): 24 han…" at bounding box center [573, 311] width 767 height 42
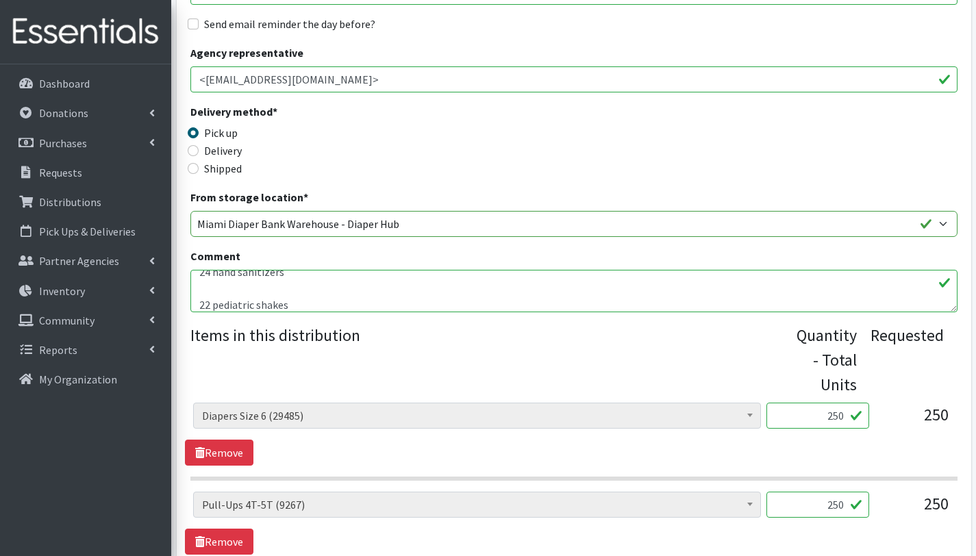
scroll to position [61, 0]
click at [197, 284] on textarea "With this order you are serving 60 children other baby essentials (116): 24 han…" at bounding box center [573, 291] width 767 height 42
click at [201, 295] on textarea "With this order you are serving 60 children other baby essentials (116): 24 han…" at bounding box center [573, 291] width 767 height 42
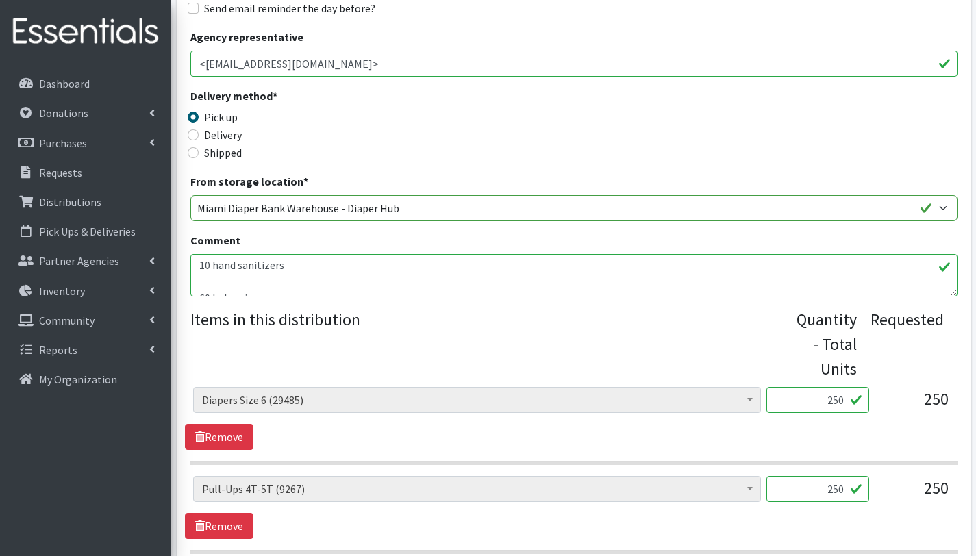
scroll to position [295, 0]
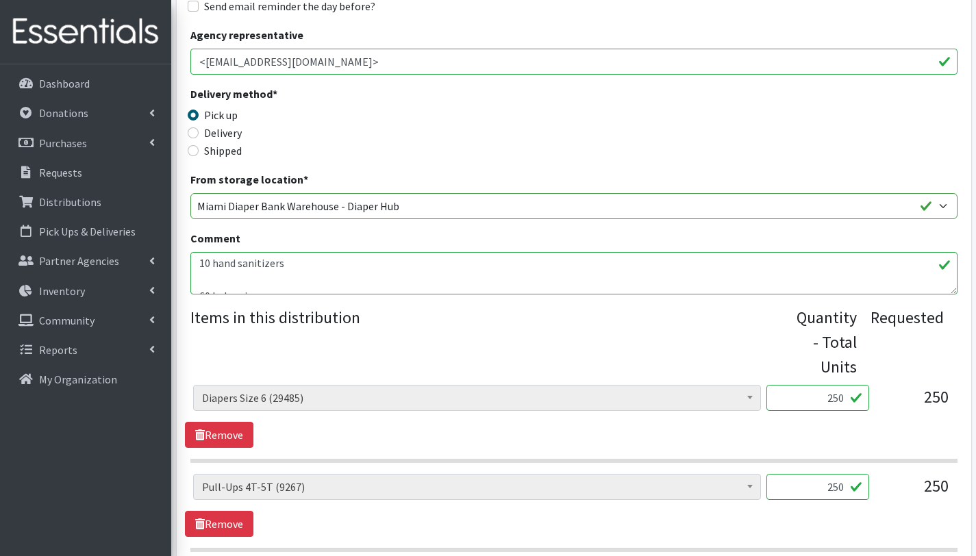
click at [258, 282] on textarea "With this order you are serving 60 children other baby essentials (116): 24 han…" at bounding box center [573, 273] width 767 height 42
drag, startPoint x: 296, startPoint y: 265, endPoint x: 177, endPoint y: 268, distance: 118.6
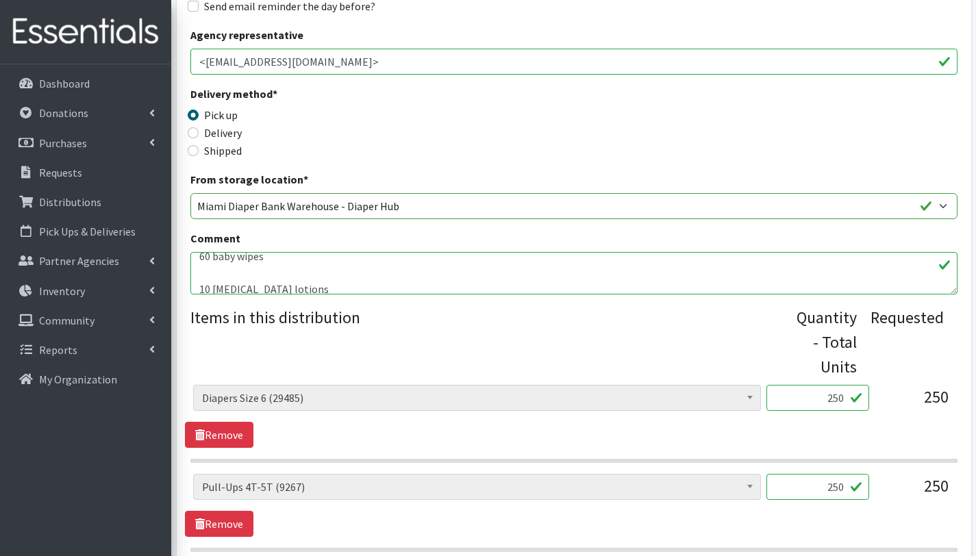
click at [200, 287] on textarea "With this order you are serving 60 children other baby essentials (116): 24 han…" at bounding box center [573, 273] width 767 height 42
click at [197, 283] on textarea "With this order you are serving 60 children other baby essentials (116): 24 han…" at bounding box center [573, 273] width 767 height 42
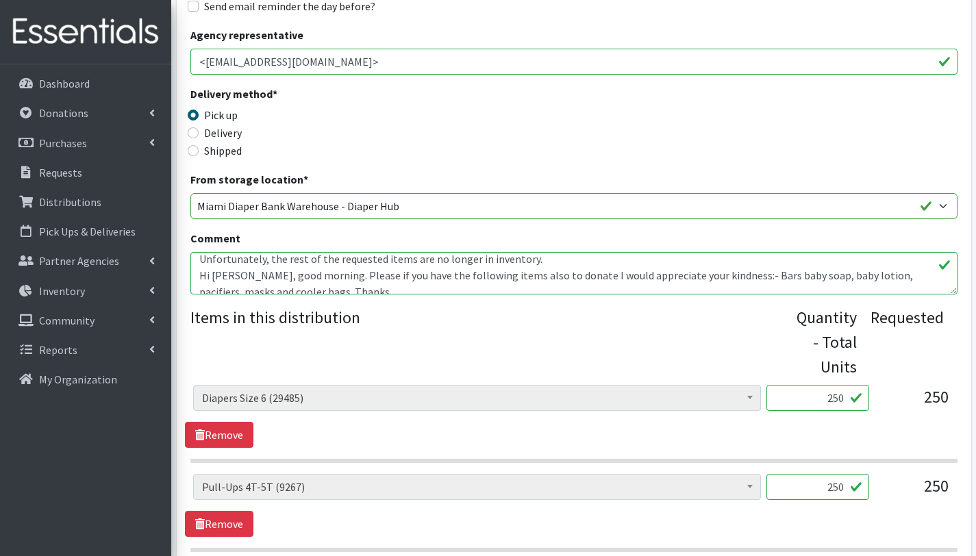
scroll to position [108, 0]
click at [199, 273] on textarea "With this order you are serving 60 children other baby essentials (116): 24 han…" at bounding box center [573, 273] width 767 height 42
click at [351, 287] on textarea "With this order you are serving 60 children other baby essentials (116): 24 han…" at bounding box center [573, 273] width 767 height 42
click at [538, 261] on textarea "With this order you are serving 60 children other baby essentials (116): 24 han…" at bounding box center [573, 273] width 767 height 42
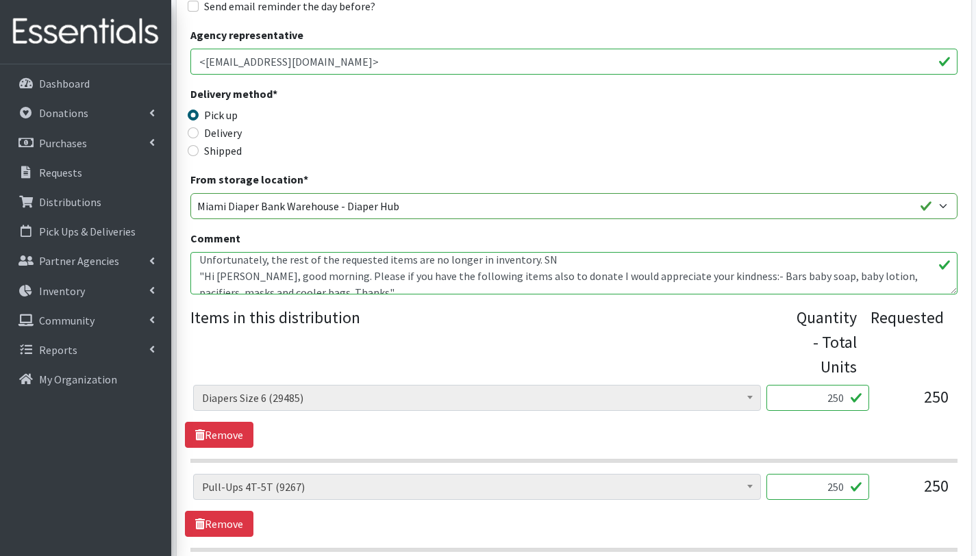
click at [491, 266] on textarea "With this order you are serving 60 children other baby essentials (116): 24 han…" at bounding box center [573, 273] width 767 height 42
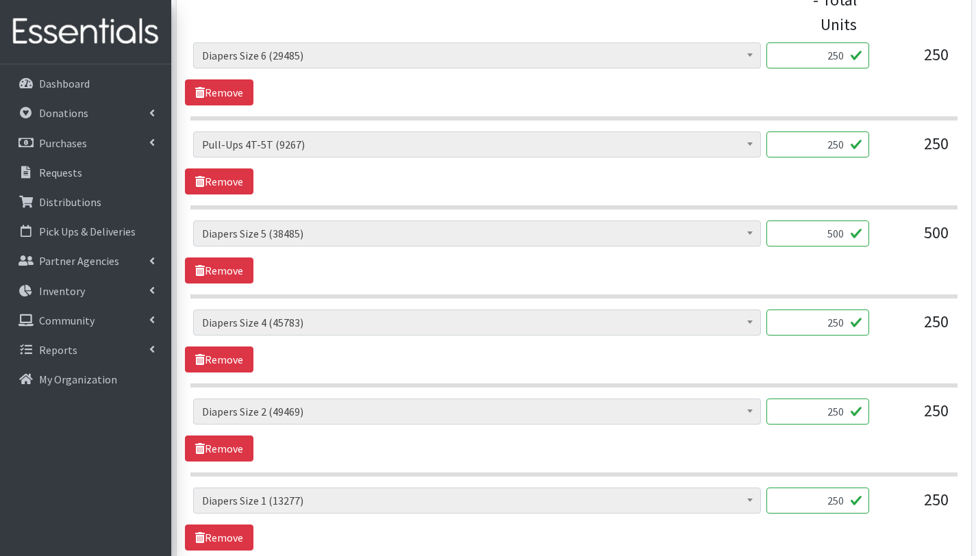
scroll to position [1269, 0]
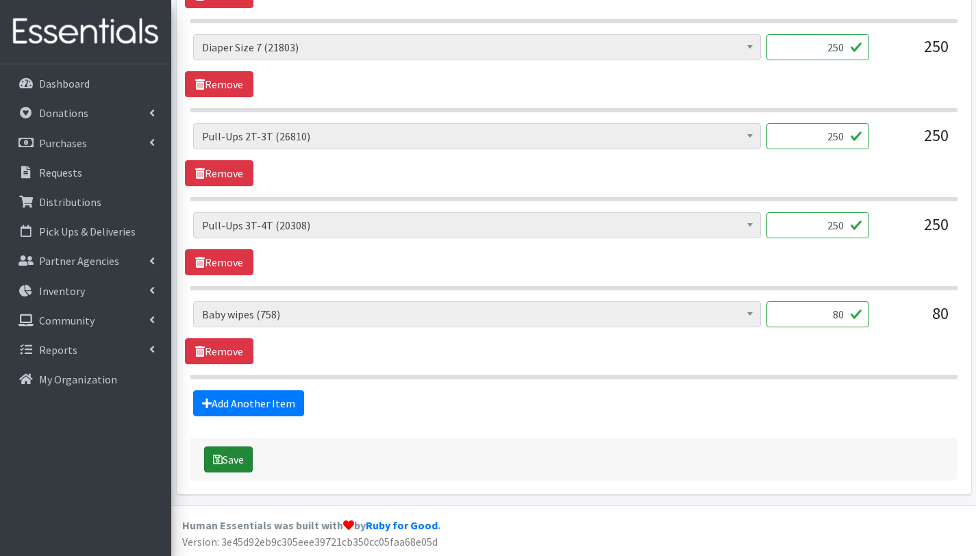
type textarea "With this order you are serving 60 children. Other Baby Essentials (116 total):…"
click at [223, 454] on button "Save" at bounding box center [228, 460] width 49 height 26
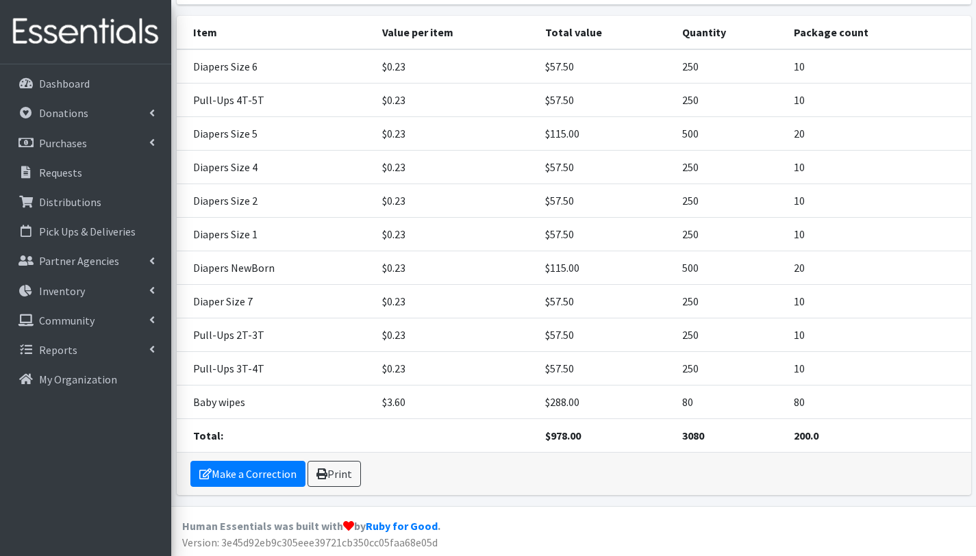
scroll to position [399, 0]
click at [348, 470] on link "Print" at bounding box center [334, 473] width 53 height 26
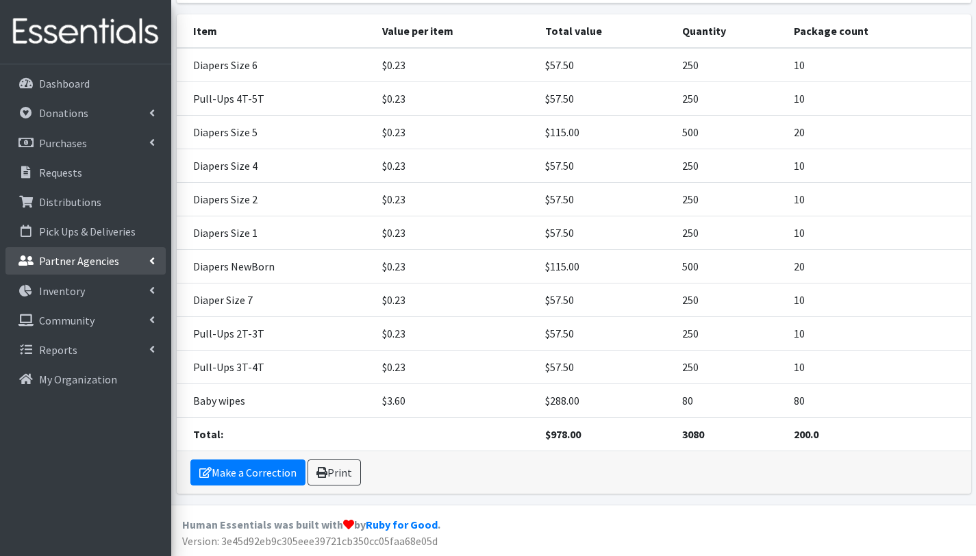
click at [70, 256] on p "Partner Agencies" at bounding box center [79, 261] width 80 height 14
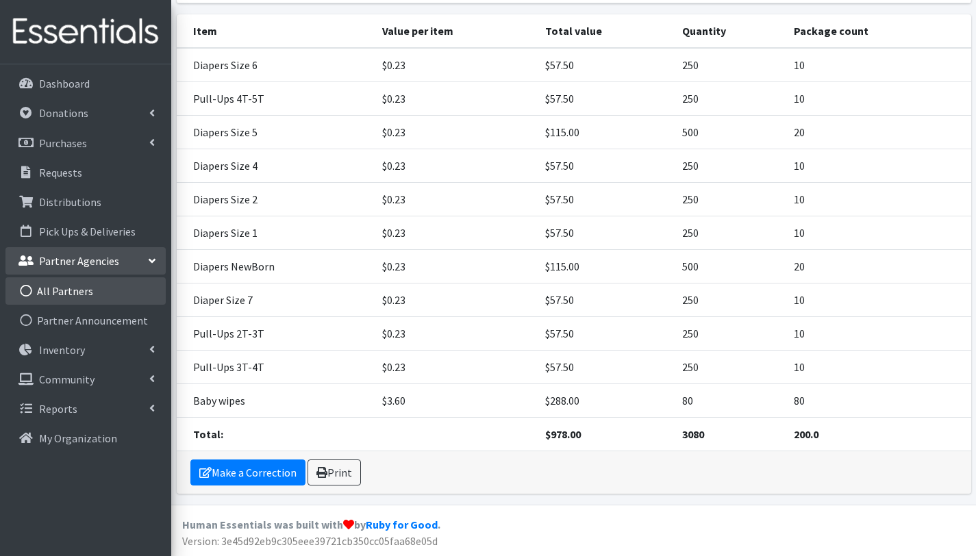
click at [76, 288] on link "All Partners" at bounding box center [85, 290] width 160 height 27
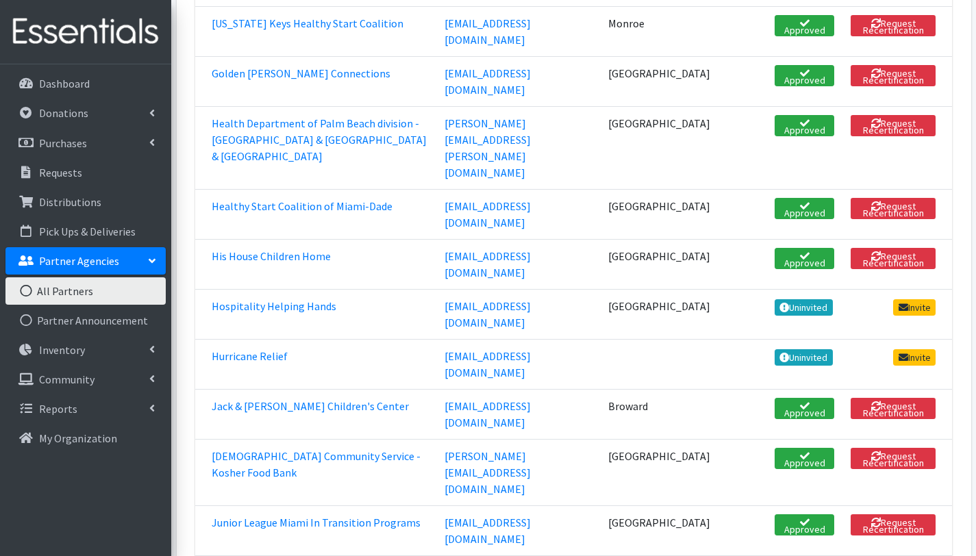
scroll to position [1480, 0]
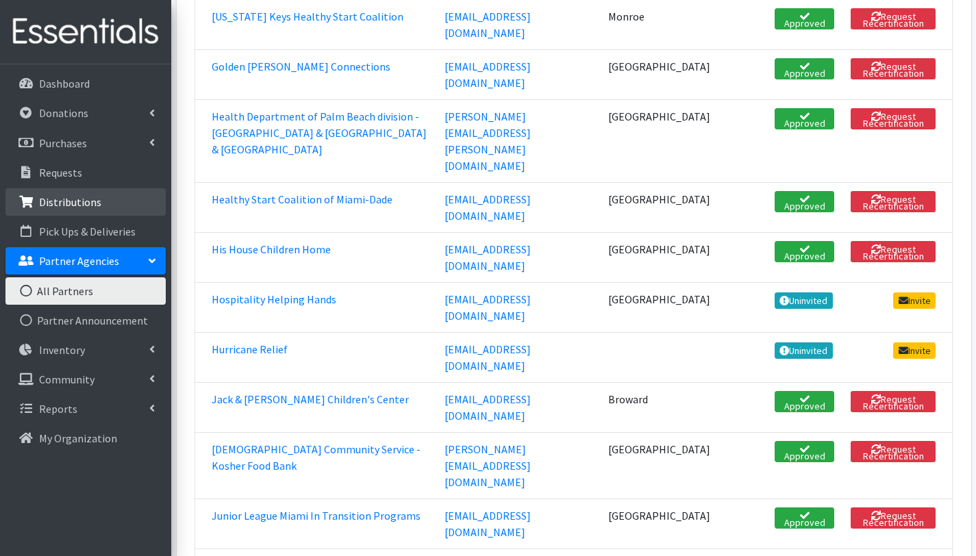
click at [81, 203] on p "Distributions" at bounding box center [70, 202] width 62 height 14
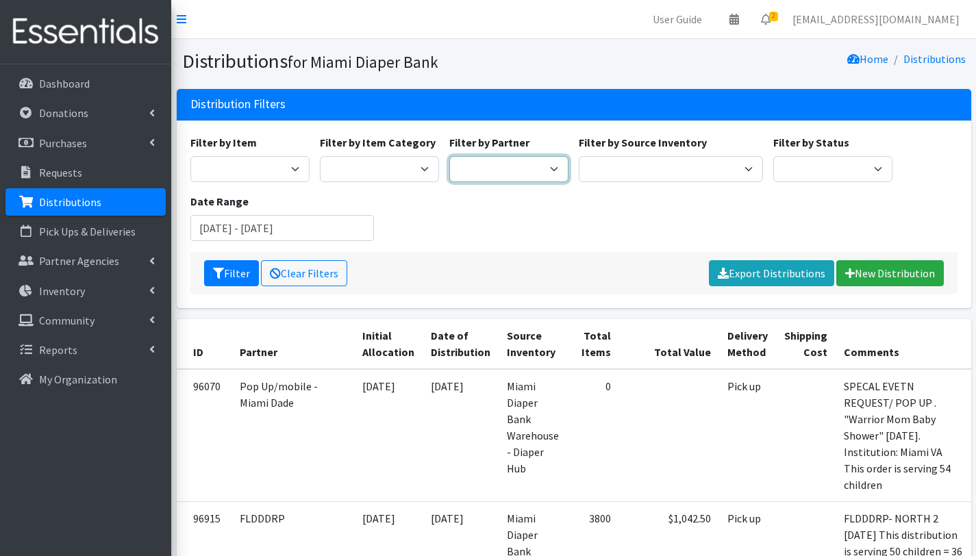
click at [527, 166] on select "305 Pink Pack A Safe Haven for Newborns Basic Needs [GEOGRAPHIC_DATA] [GEOGRAPH…" at bounding box center [508, 169] width 119 height 26
select select "6834"
click at [449, 156] on select "305 Pink Pack A Safe Haven for Newborns Basic Needs [GEOGRAPHIC_DATA] [GEOGRAPH…" at bounding box center [508, 169] width 119 height 26
click at [225, 272] on button "Filter" at bounding box center [231, 273] width 55 height 26
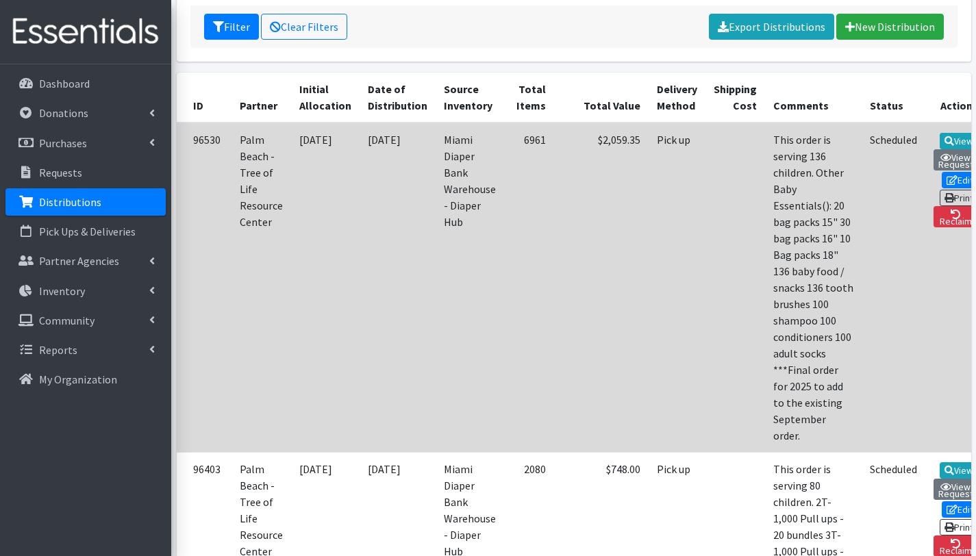
scroll to position [190, 0]
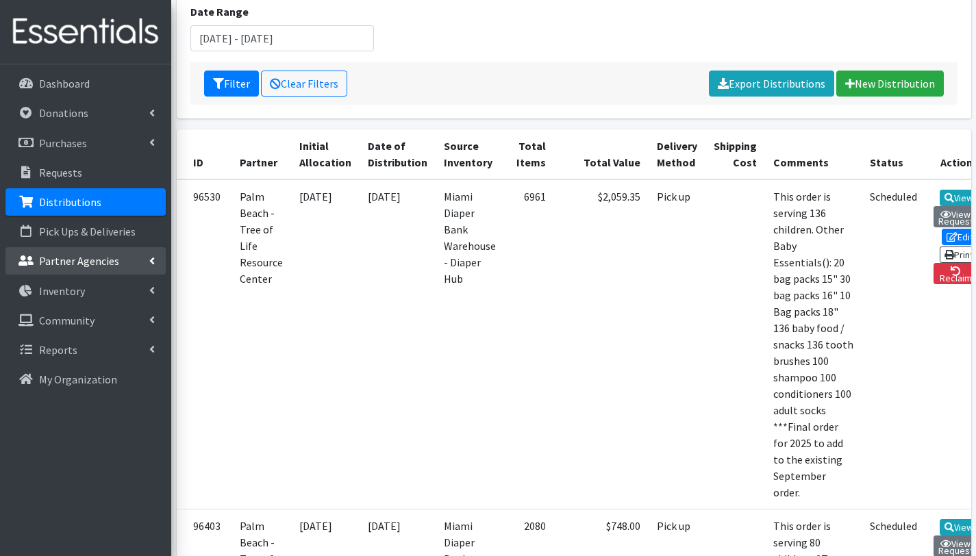
click at [107, 262] on p "Partner Agencies" at bounding box center [79, 261] width 80 height 14
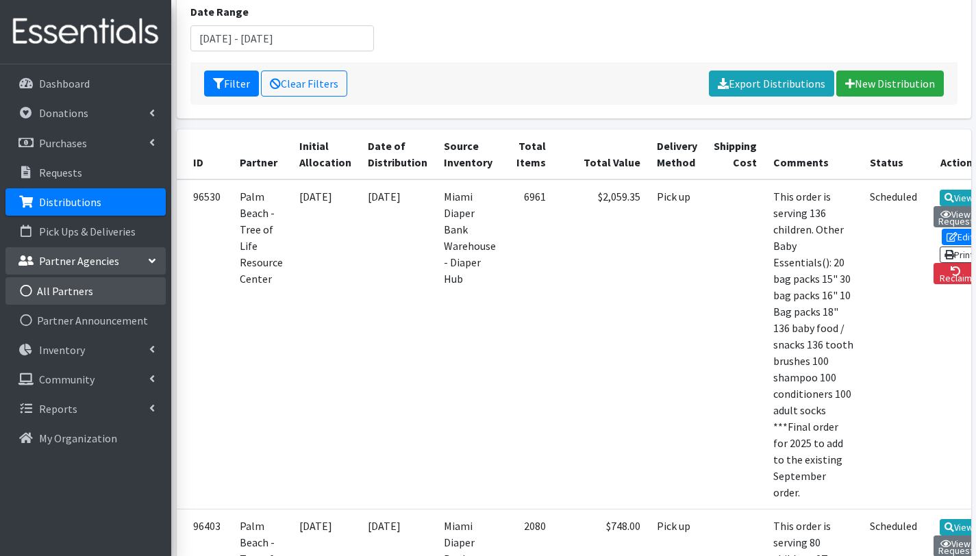
click at [75, 290] on link "All Partners" at bounding box center [85, 290] width 160 height 27
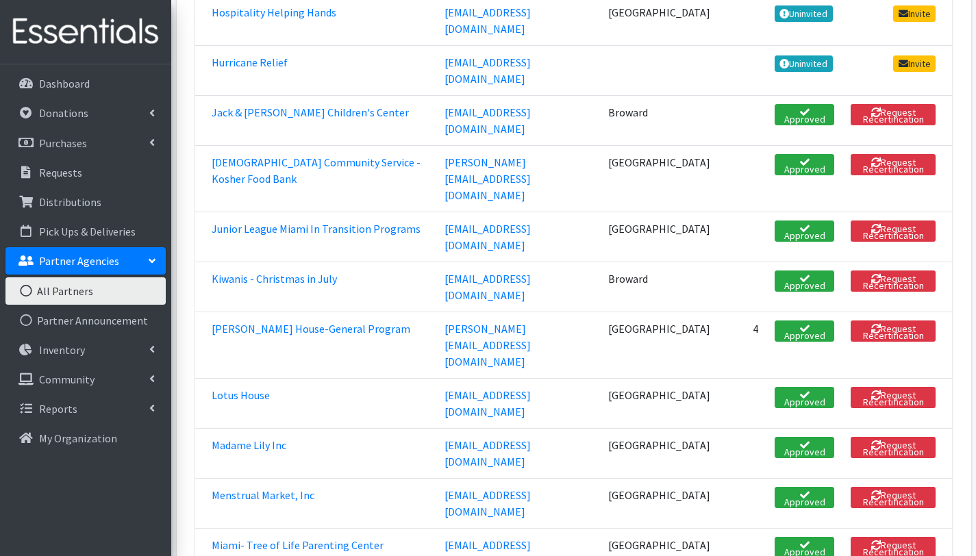
scroll to position [1765, 0]
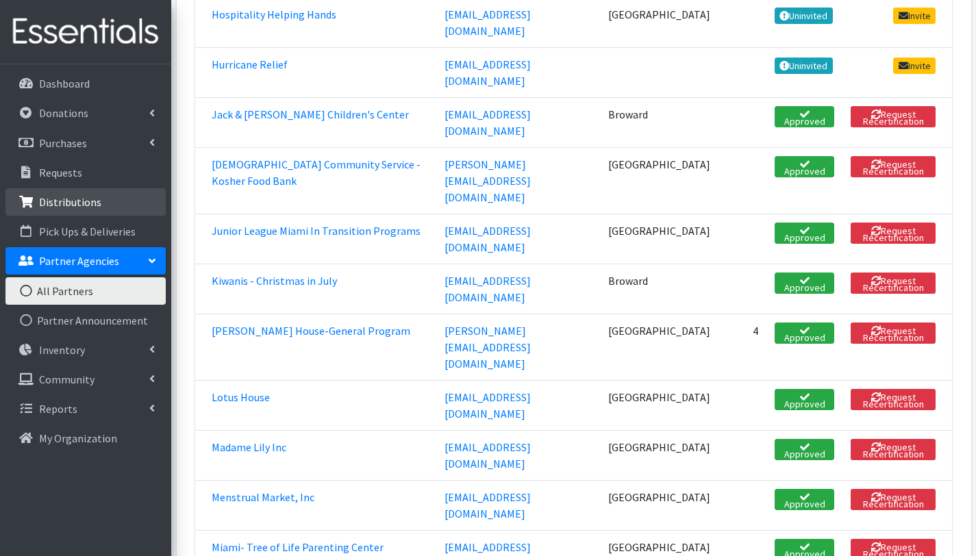
click at [58, 197] on p "Distributions" at bounding box center [70, 202] width 62 height 14
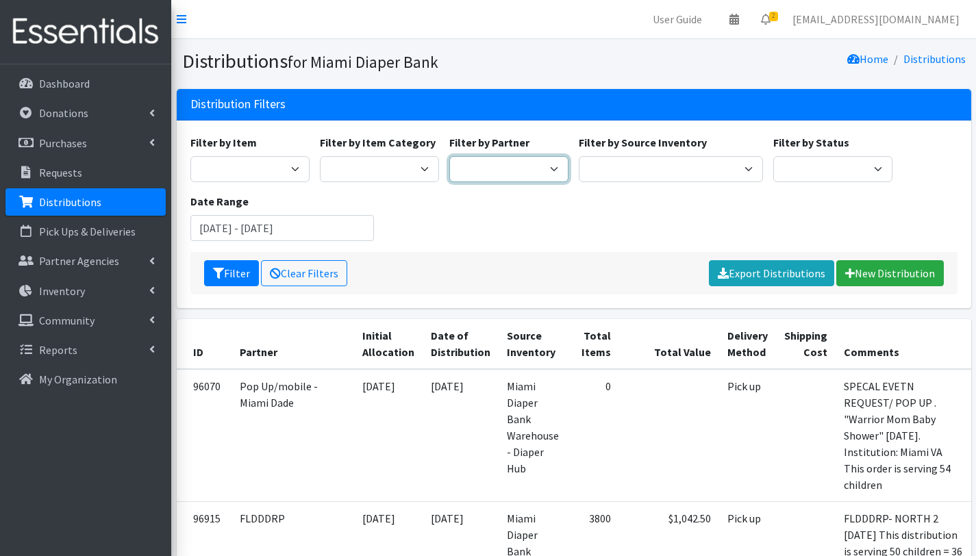
click at [524, 164] on select "305 Pink Pack A Safe Haven for Newborns Basic Needs Miami Belafonte TACOLCY Cen…" at bounding box center [508, 169] width 119 height 26
select select "6834"
click at [449, 156] on select "305 Pink Pack A Safe Haven for Newborns Basic Needs Miami Belafonte TACOLCY Cen…" at bounding box center [508, 169] width 119 height 26
click at [242, 271] on button "Filter" at bounding box center [231, 273] width 55 height 26
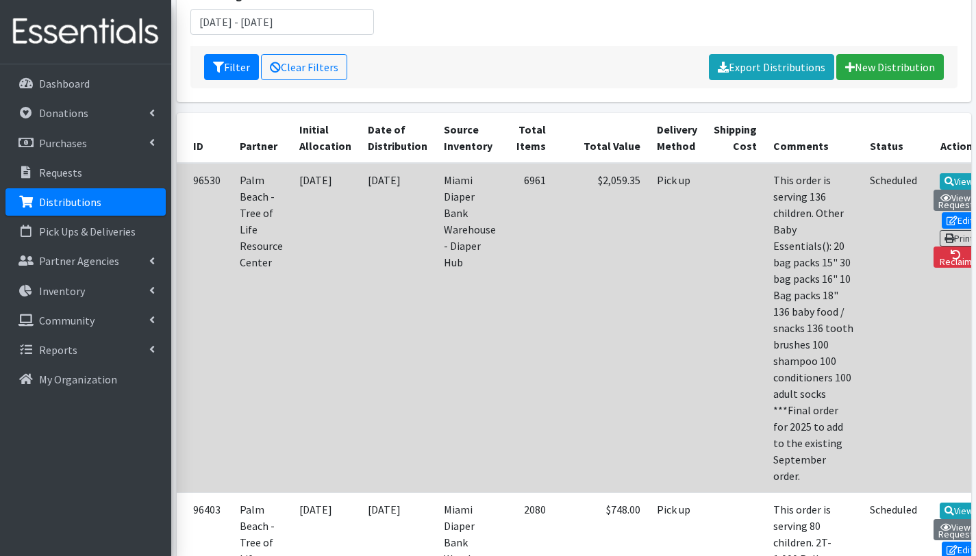
scroll to position [214, 0]
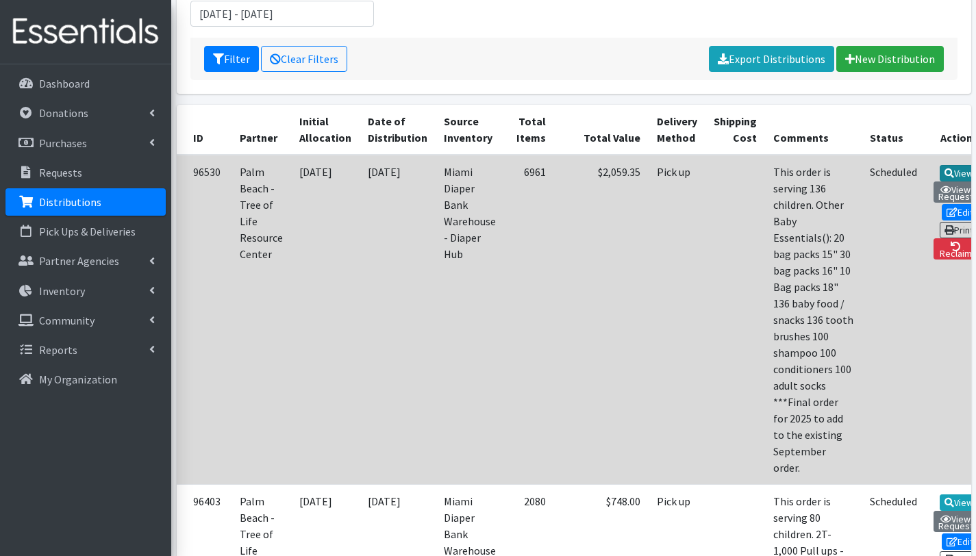
click at [940, 172] on link "View" at bounding box center [959, 173] width 39 height 16
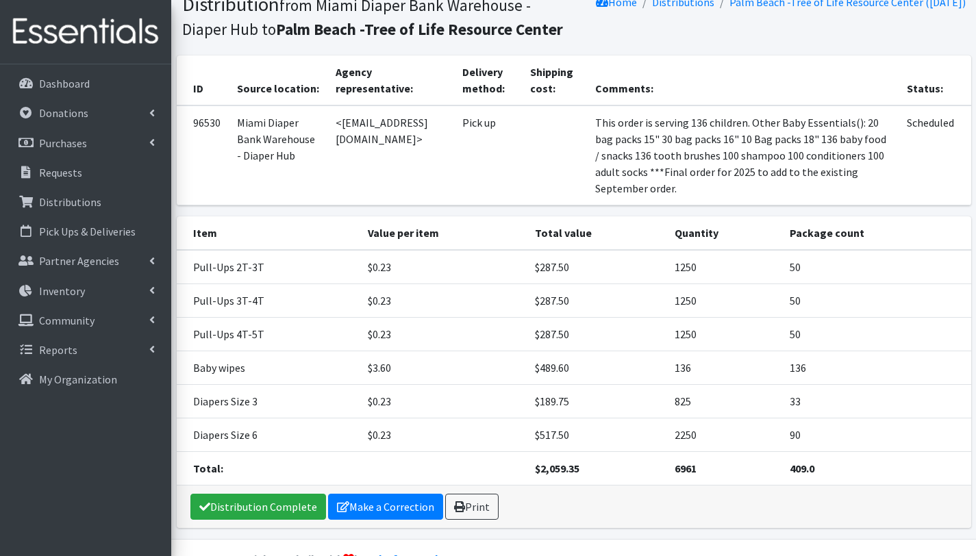
scroll to position [58, 0]
